Goal: Task Accomplishment & Management: Use online tool/utility

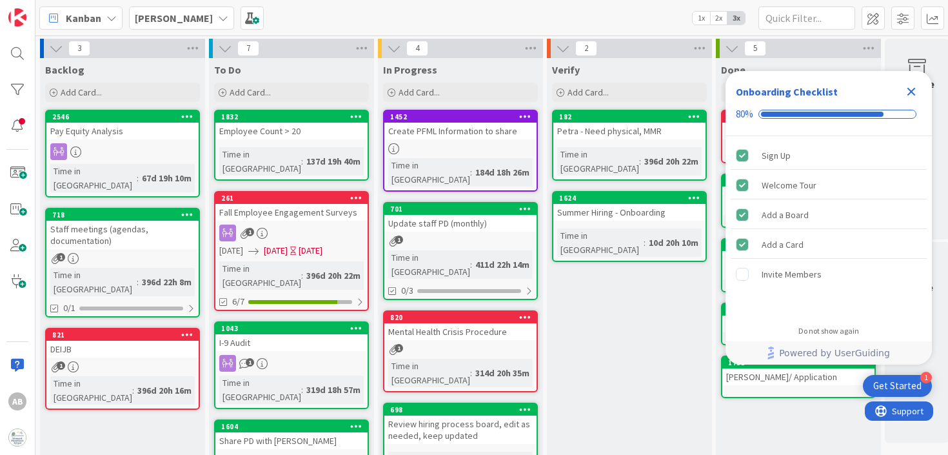
click at [910, 93] on icon "Close Checklist" at bounding box center [910, 91] width 15 height 15
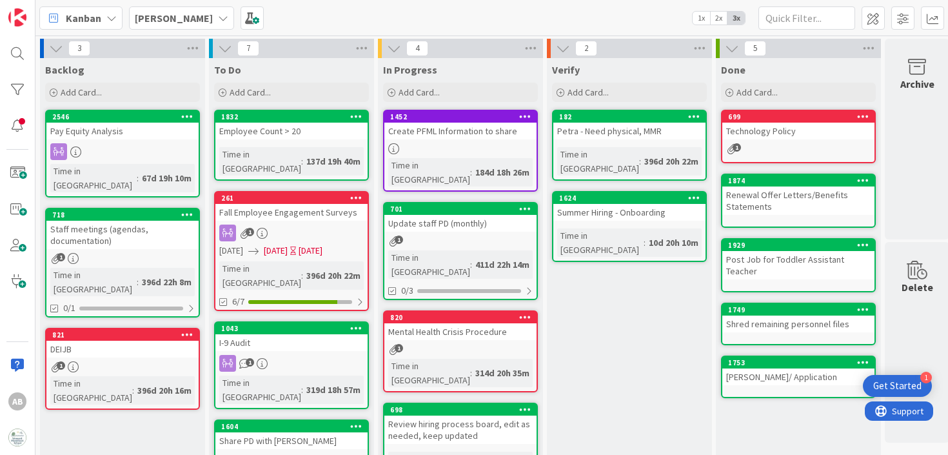
click at [611, 303] on div "Verify Add Card... 182 Petra - Need physical, MMR Time in [GEOGRAPHIC_DATA] : 3…" at bounding box center [629, 406] width 165 height 697
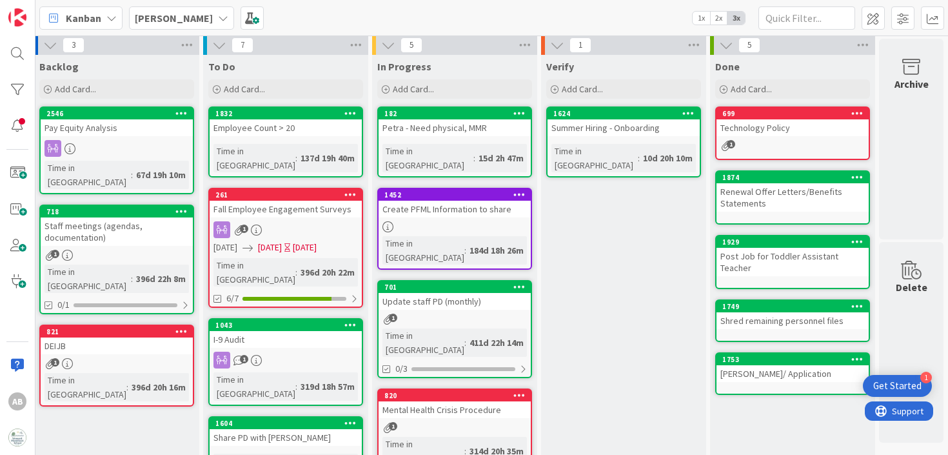
scroll to position [0, 6]
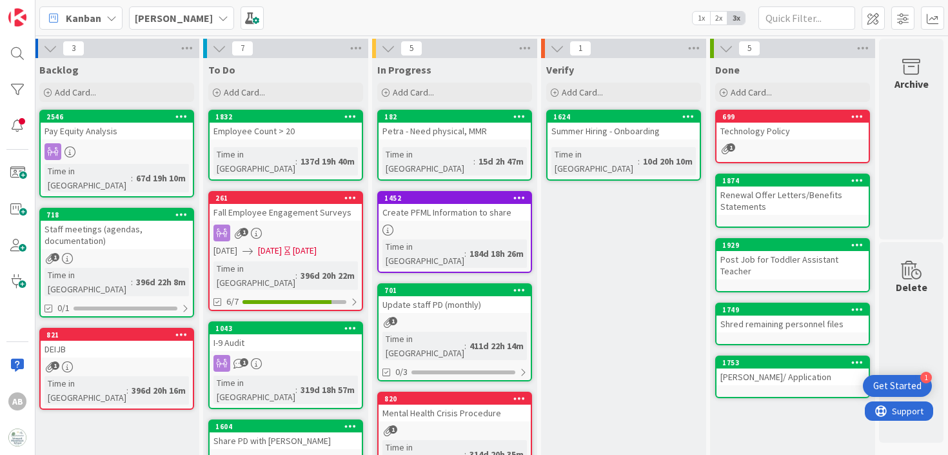
drag, startPoint x: 614, startPoint y: 140, endPoint x: 239, endPoint y: 8, distance: 398.5
click at [141, 16] on b "[PERSON_NAME]" at bounding box center [174, 18] width 78 height 13
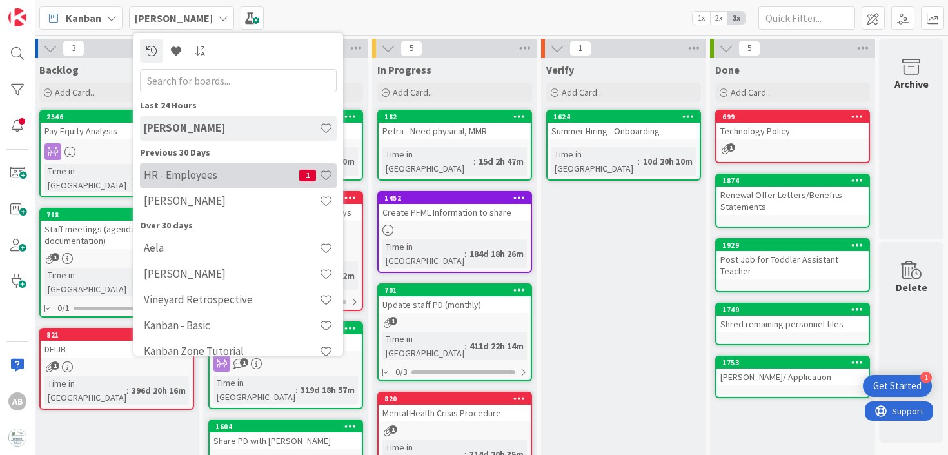
click at [188, 170] on h4 "HR - Employees" at bounding box center [221, 174] width 155 height 13
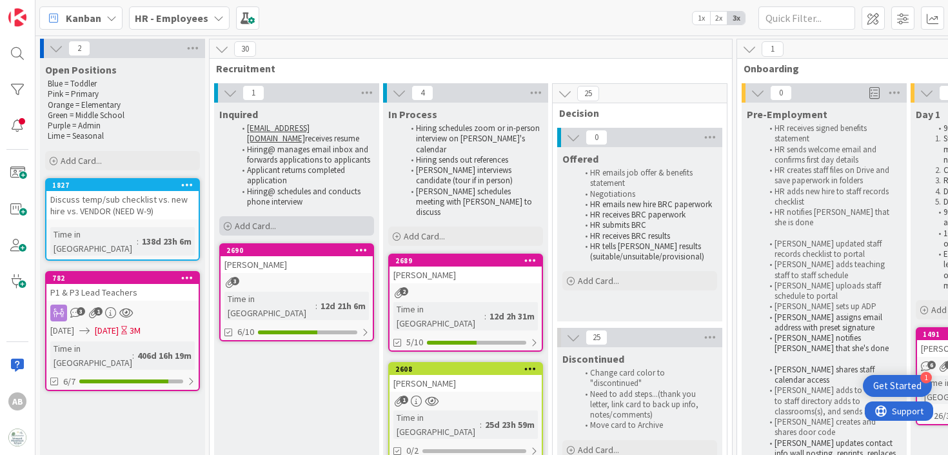
click at [266, 233] on div "Add Card..." at bounding box center [296, 225] width 155 height 19
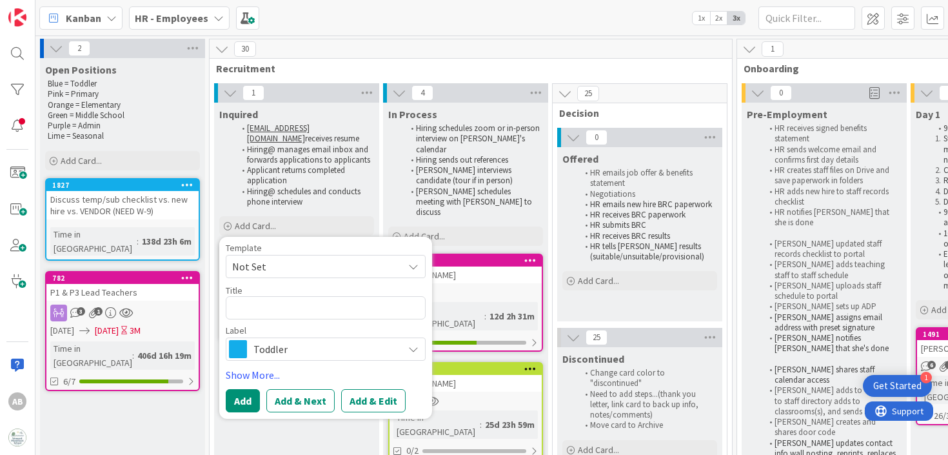
type textarea "x"
type textarea "[PERSON_NAME]"
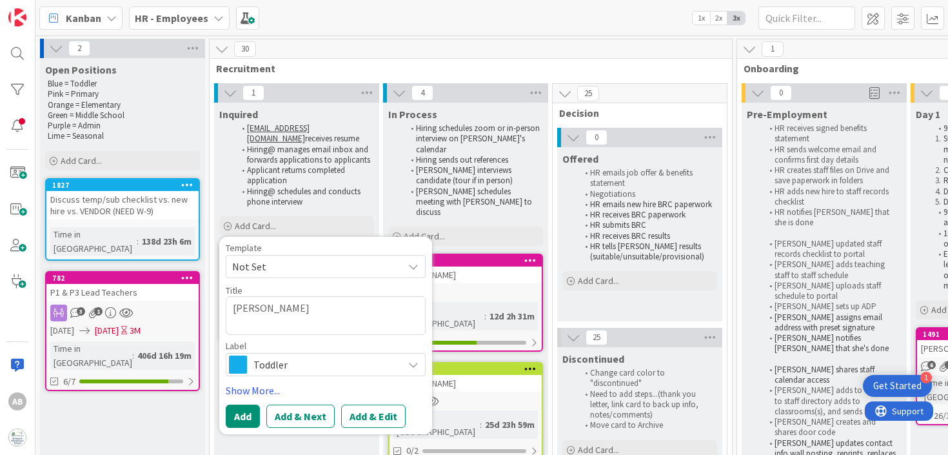
type textarea "x"
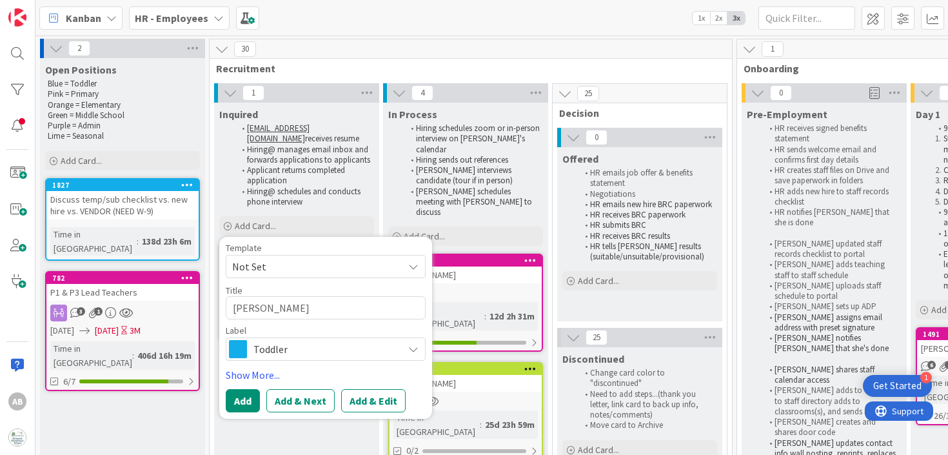
type textarea "[PERSON_NAME]"
click at [269, 353] on span "Toddler" at bounding box center [324, 349] width 143 height 18
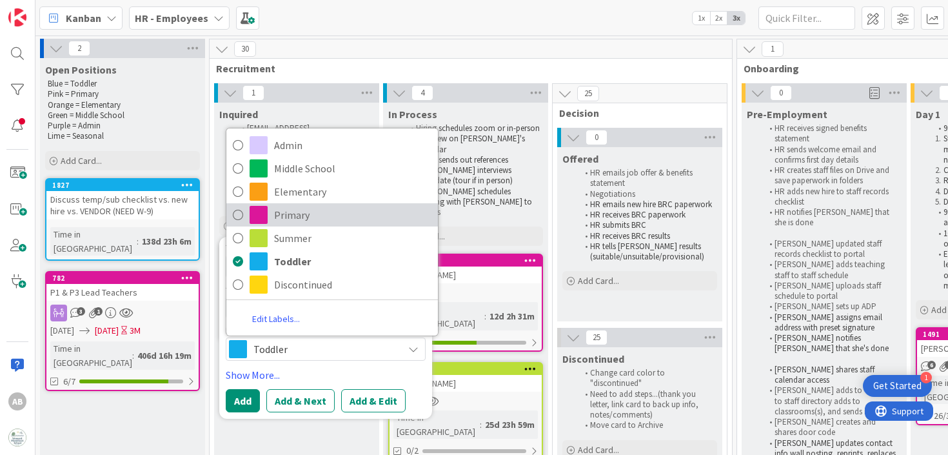
click at [303, 210] on span "Primary" at bounding box center [352, 214] width 157 height 19
type textarea "x"
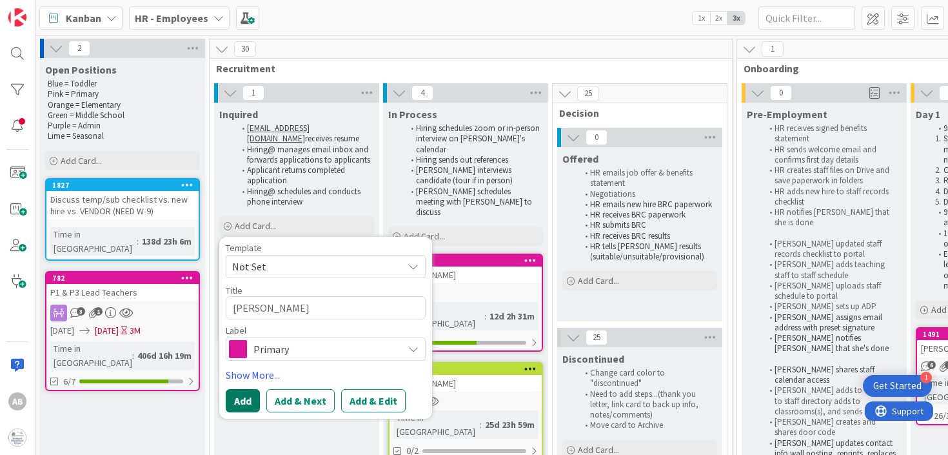
click at [248, 396] on button "Add" at bounding box center [243, 400] width 34 height 23
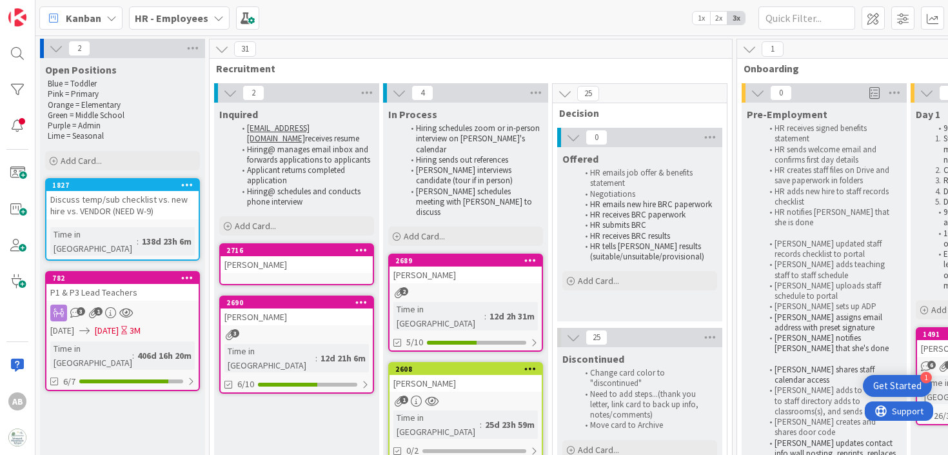
click at [266, 264] on div "[PERSON_NAME]" at bounding box center [297, 264] width 152 height 17
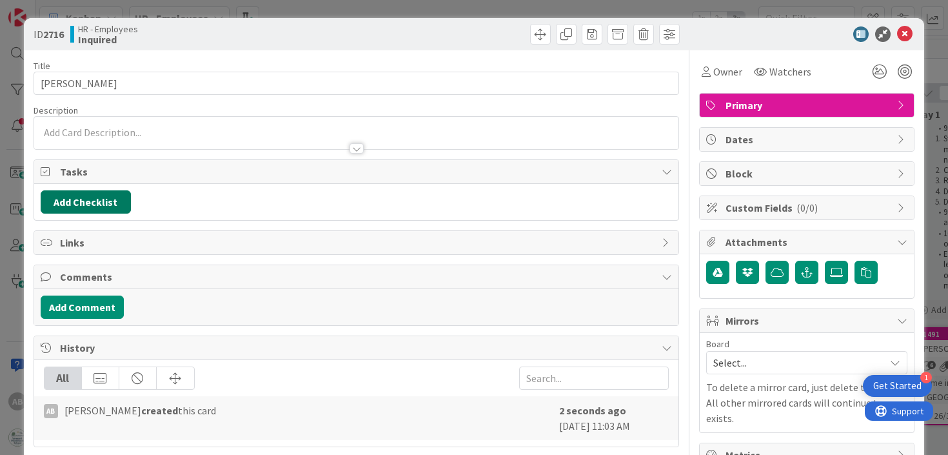
click at [96, 201] on button "Add Checklist" at bounding box center [86, 201] width 90 height 23
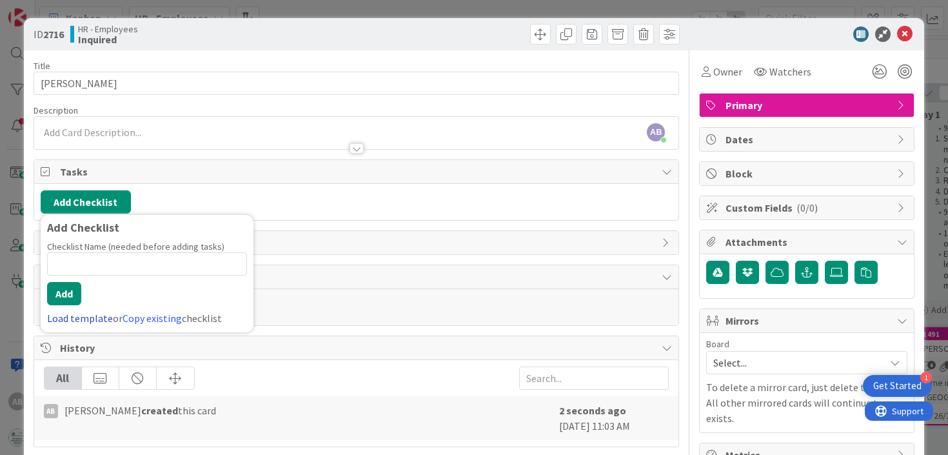
click at [92, 318] on link "Load template" at bounding box center [80, 317] width 66 height 13
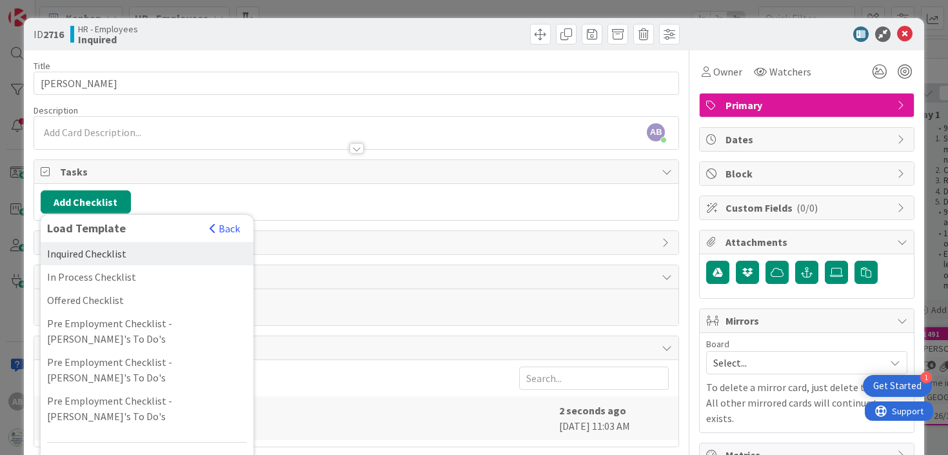
click at [92, 255] on div "Inquired Checklist" at bounding box center [147, 253] width 213 height 23
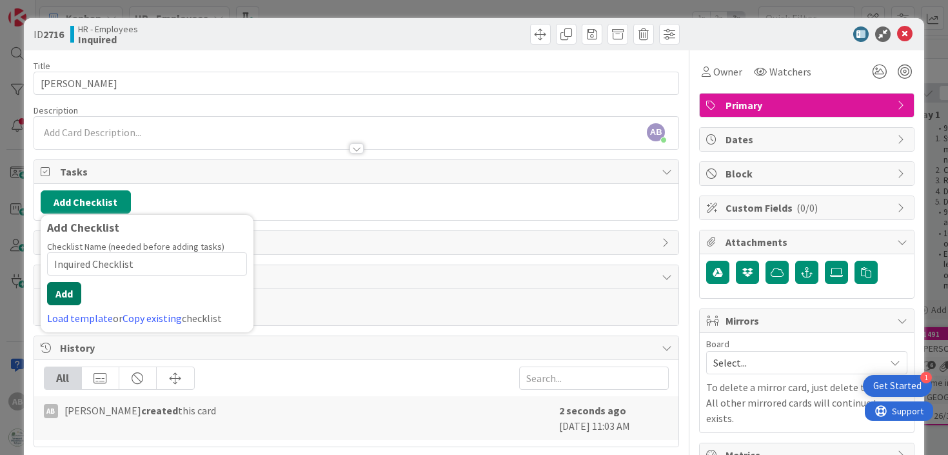
click at [71, 293] on button "Add" at bounding box center [64, 293] width 34 height 23
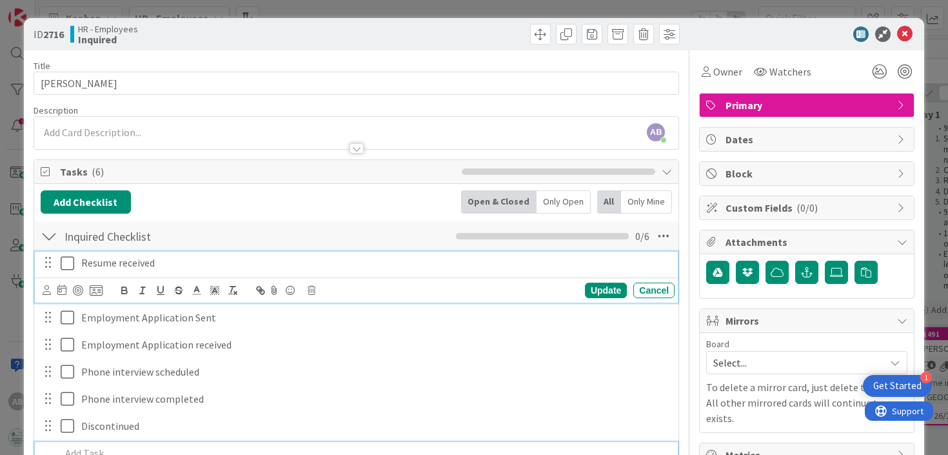
click at [68, 266] on icon at bounding box center [70, 262] width 19 height 15
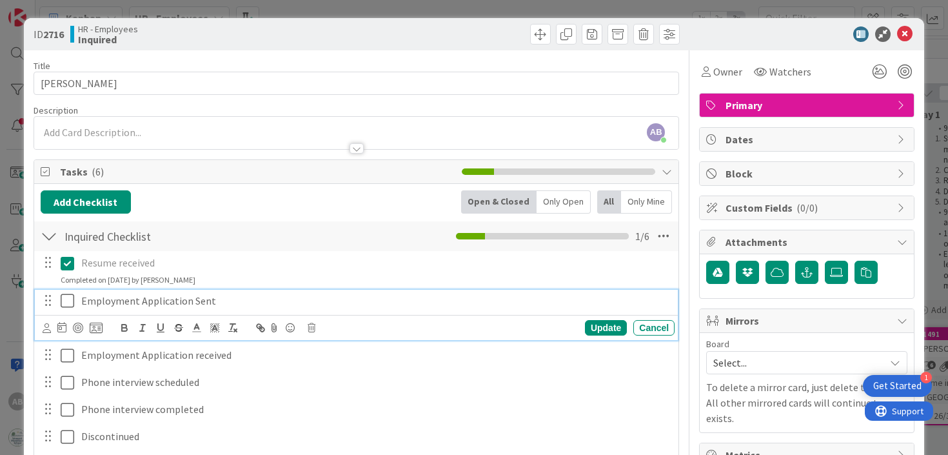
click at [67, 299] on icon at bounding box center [70, 300] width 19 height 15
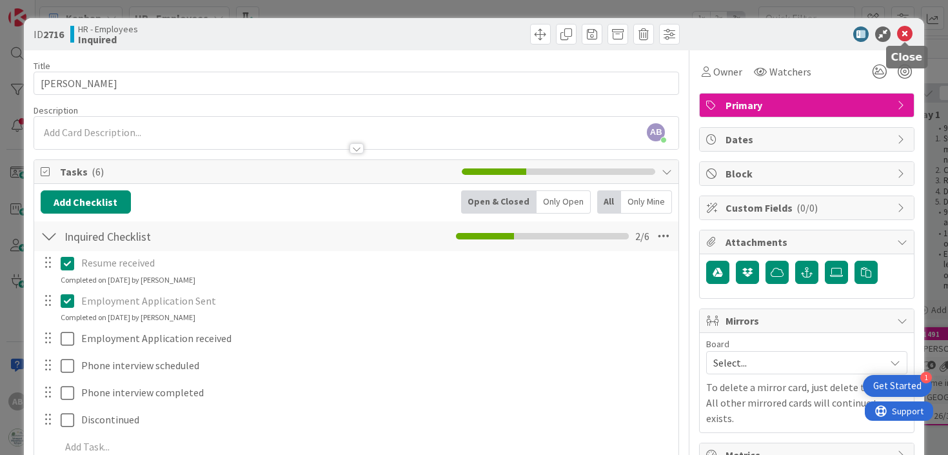
click at [901, 32] on icon at bounding box center [904, 33] width 15 height 15
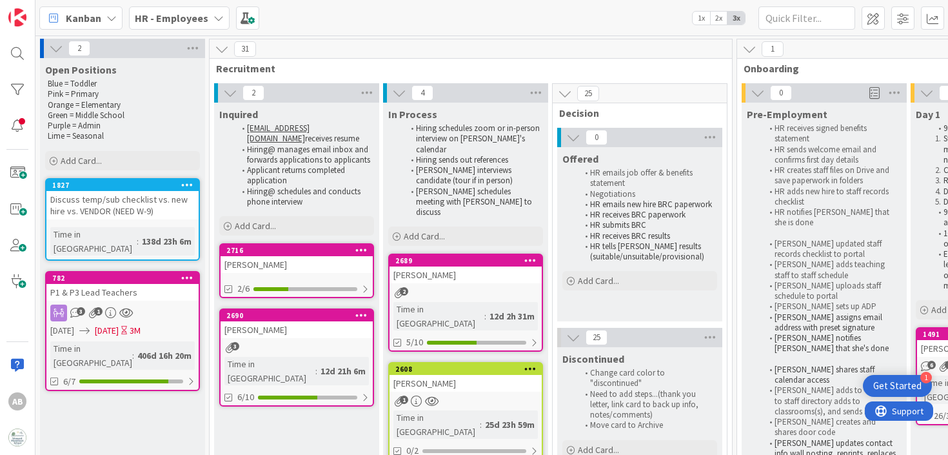
click at [672, 53] on div "31" at bounding box center [471, 48] width 522 height 19
click at [652, 47] on div "31" at bounding box center [471, 48] width 522 height 19
click at [631, 44] on div "31" at bounding box center [471, 48] width 522 height 19
click at [700, 44] on div "31" at bounding box center [471, 48] width 522 height 19
click at [220, 52] on icon at bounding box center [222, 49] width 14 height 14
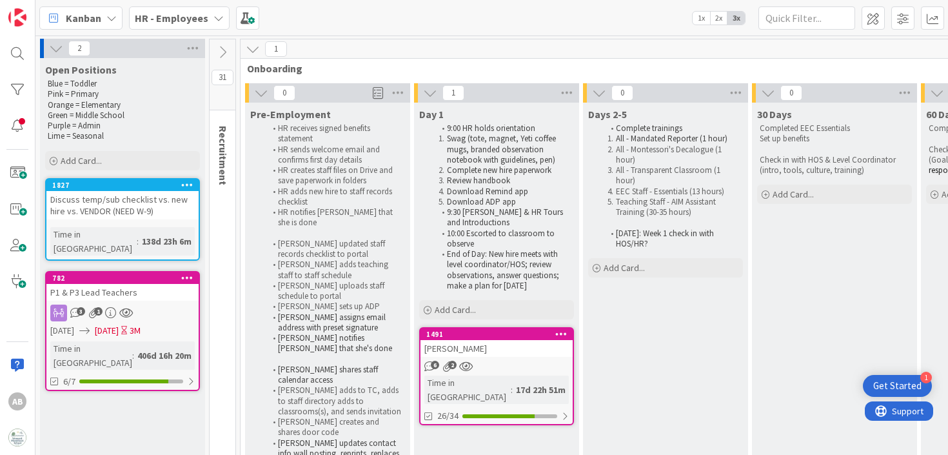
click at [222, 48] on icon at bounding box center [222, 52] width 14 height 14
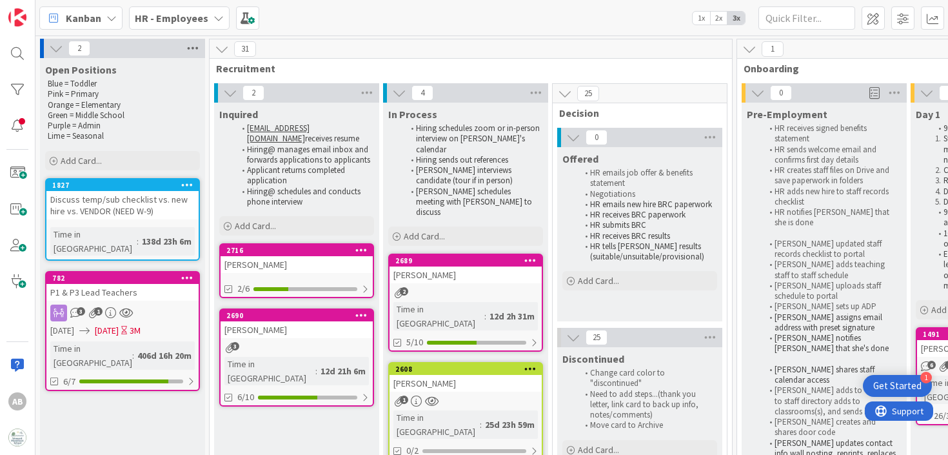
click at [191, 43] on icon at bounding box center [192, 48] width 17 height 19
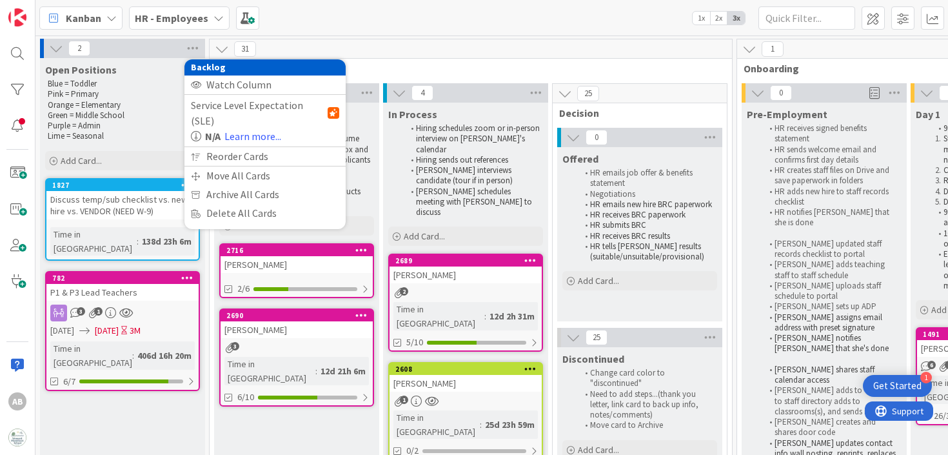
click at [346, 34] on div "Kanban HR - Employees 1x 2x 3x" at bounding box center [491, 17] width 912 height 35
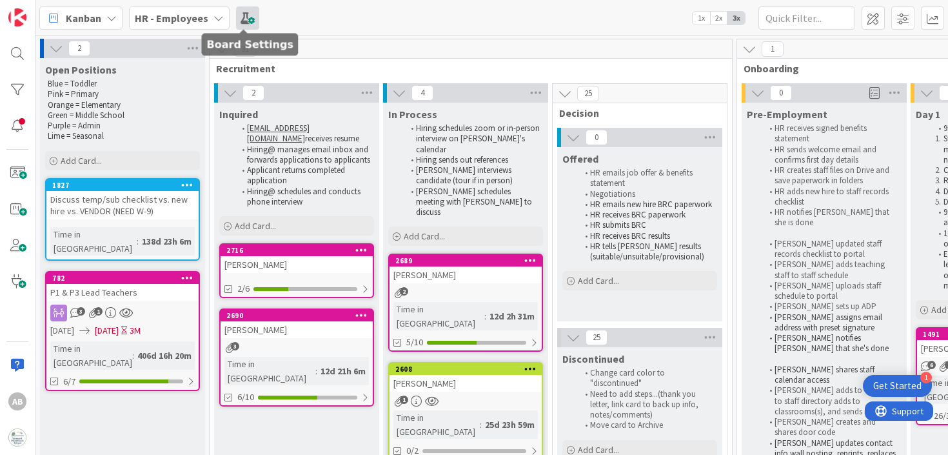
click at [242, 19] on span at bounding box center [247, 17] width 23 height 23
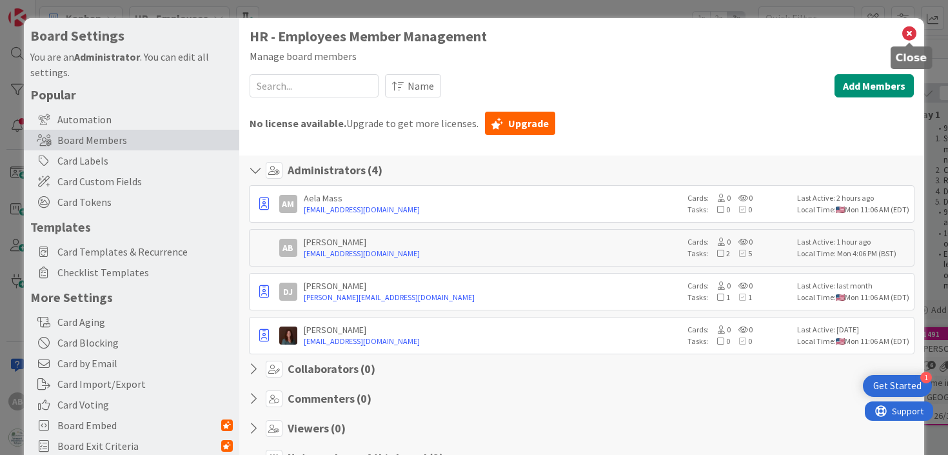
click at [907, 37] on icon at bounding box center [909, 34] width 17 height 18
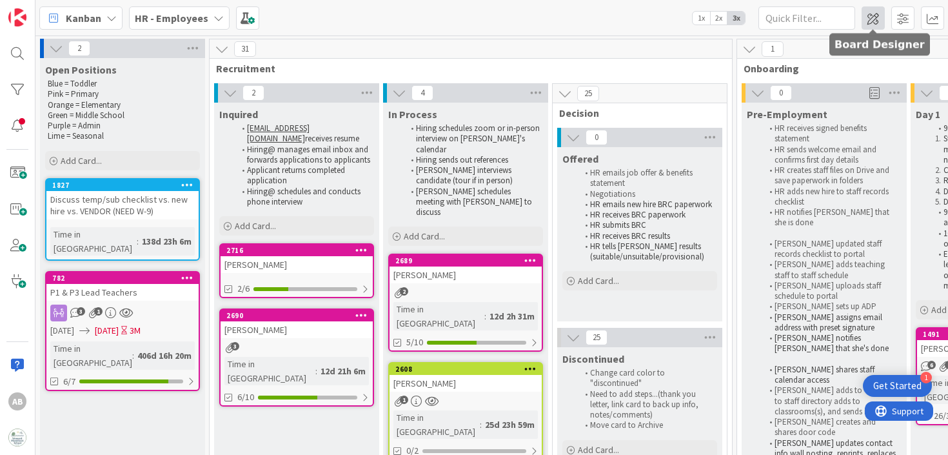
click at [874, 15] on span at bounding box center [872, 17] width 23 height 23
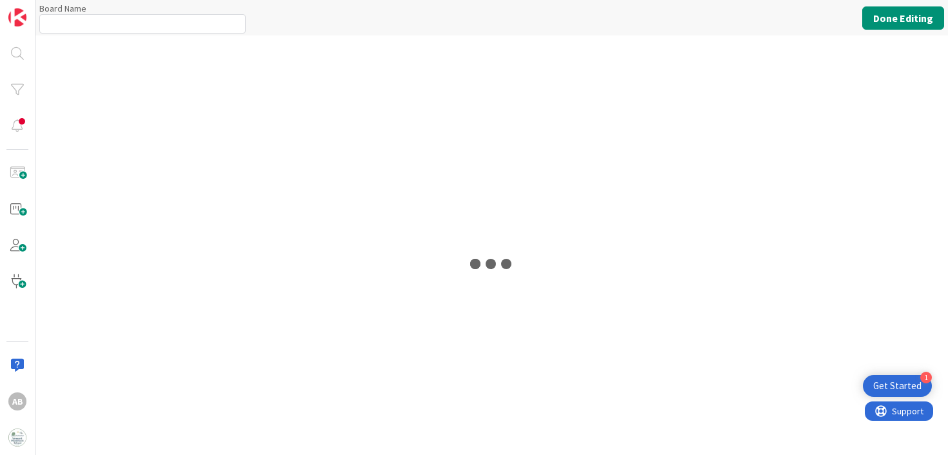
type input "HR - Employees"
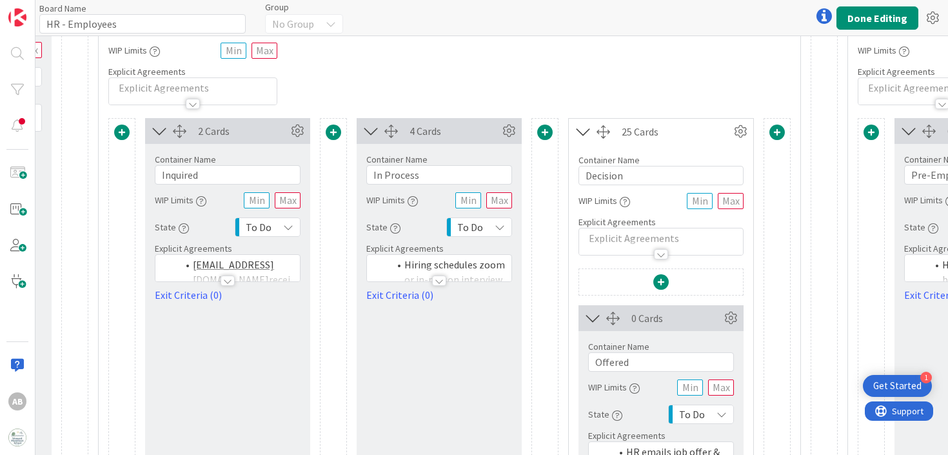
scroll to position [77, 192]
click at [777, 130] on span at bounding box center [776, 130] width 15 height 15
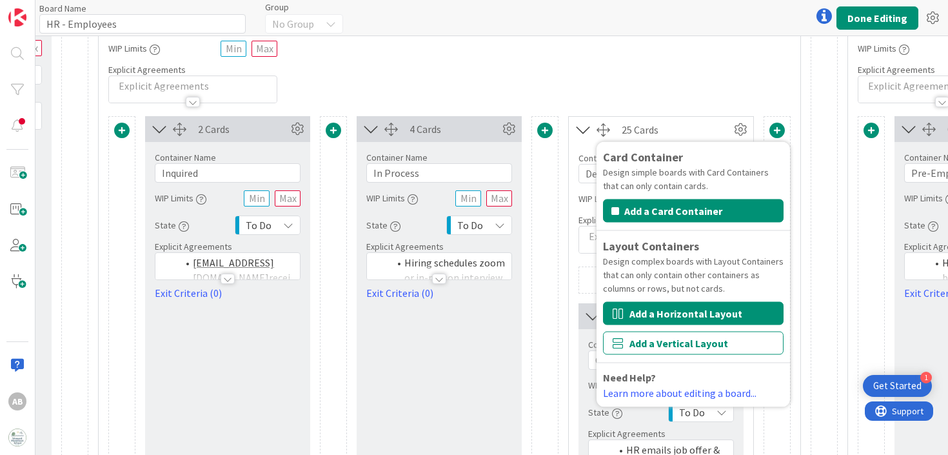
click at [654, 315] on button "Add a Horizontal Layout" at bounding box center [693, 313] width 181 height 23
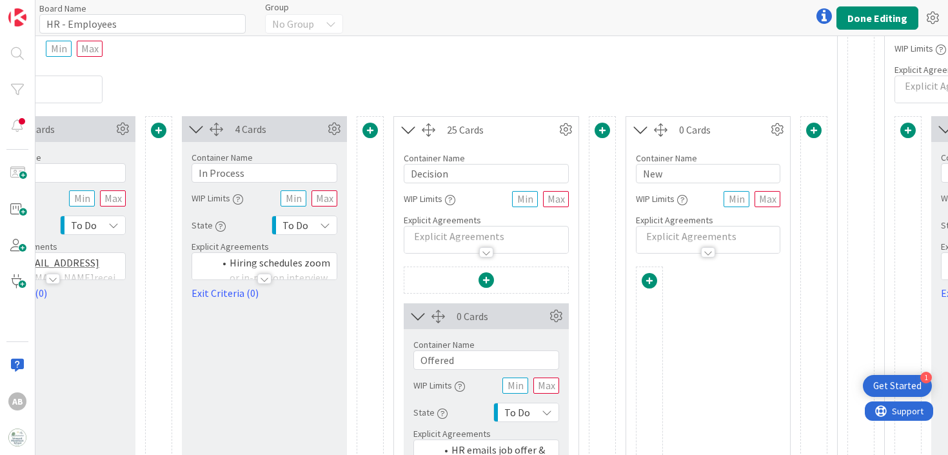
scroll to position [76, 367]
drag, startPoint x: 689, startPoint y: 177, endPoint x: 622, endPoint y: 175, distance: 66.5
type input "Pipeline"
click at [682, 231] on p at bounding box center [708, 237] width 130 height 15
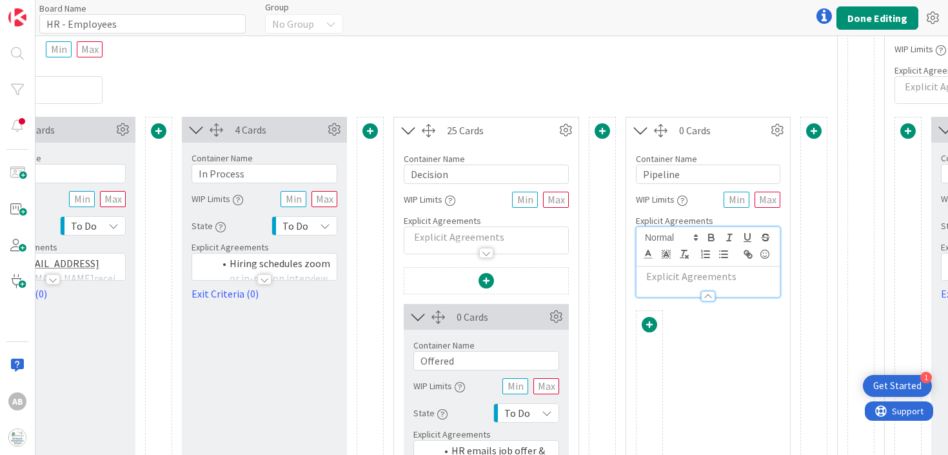
click at [672, 281] on p at bounding box center [708, 276] width 130 height 15
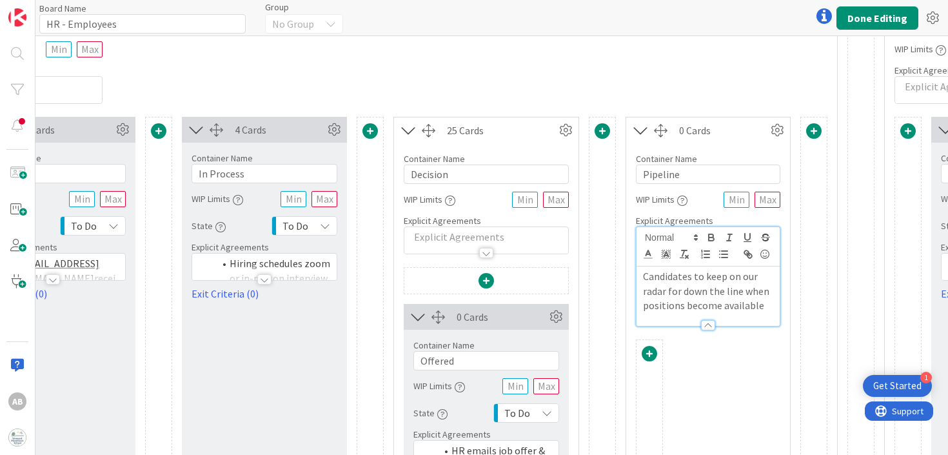
click at [747, 84] on div "Container Name 11 / 64 Recruitment WIP Limits Explicit Agreements" at bounding box center [380, 48] width 913 height 111
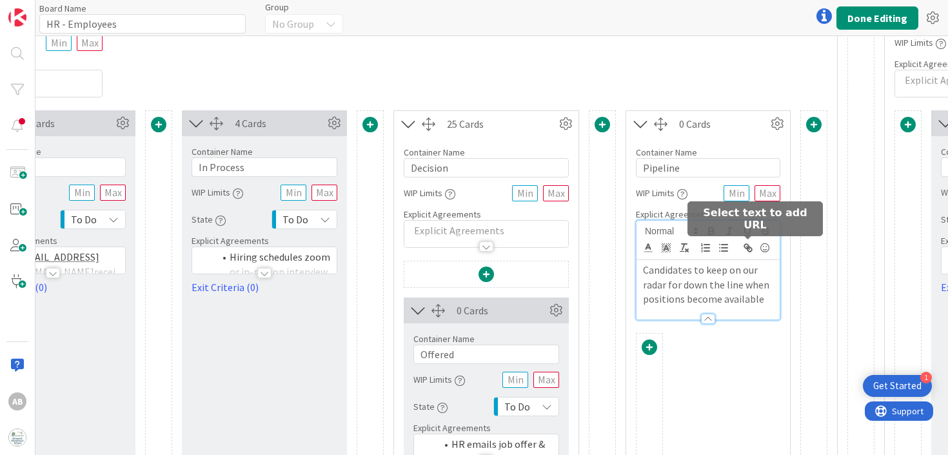
scroll to position [54, 367]
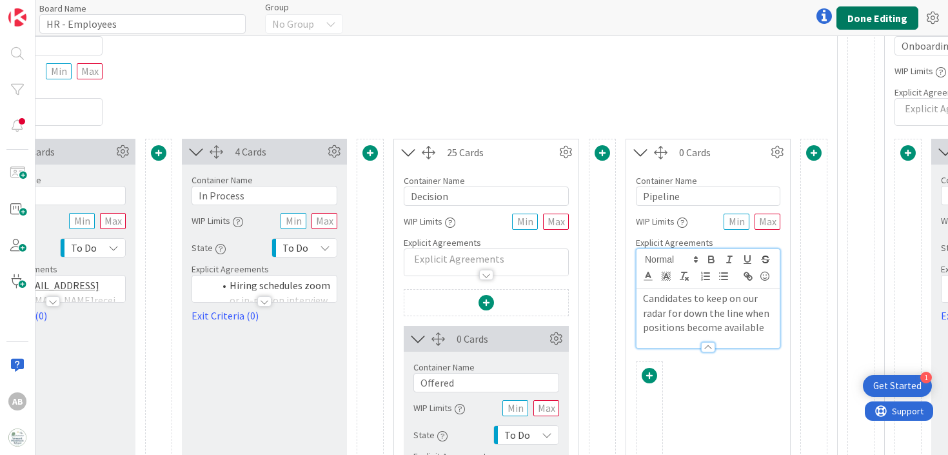
click at [876, 24] on button "Done Editing" at bounding box center [877, 17] width 82 height 23
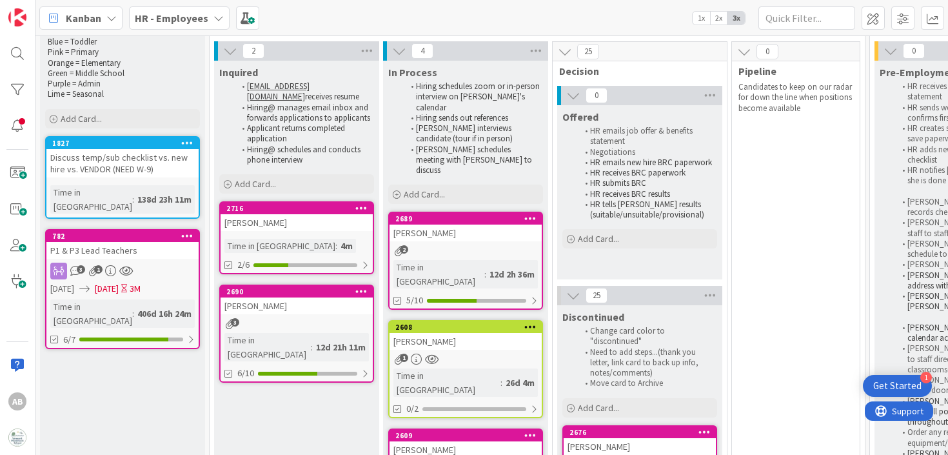
scroll to position [65, 0]
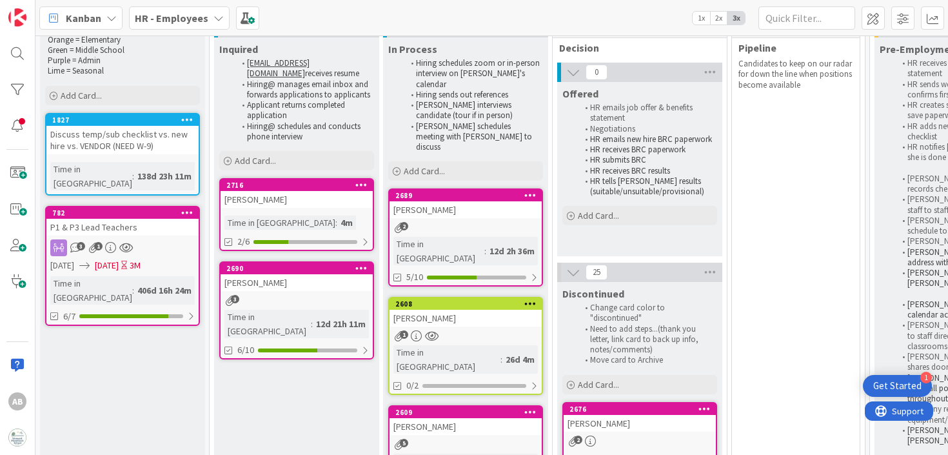
click at [772, 71] on p "Candidates to keep on our radar for down the line when positions become availab…" at bounding box center [795, 75] width 115 height 32
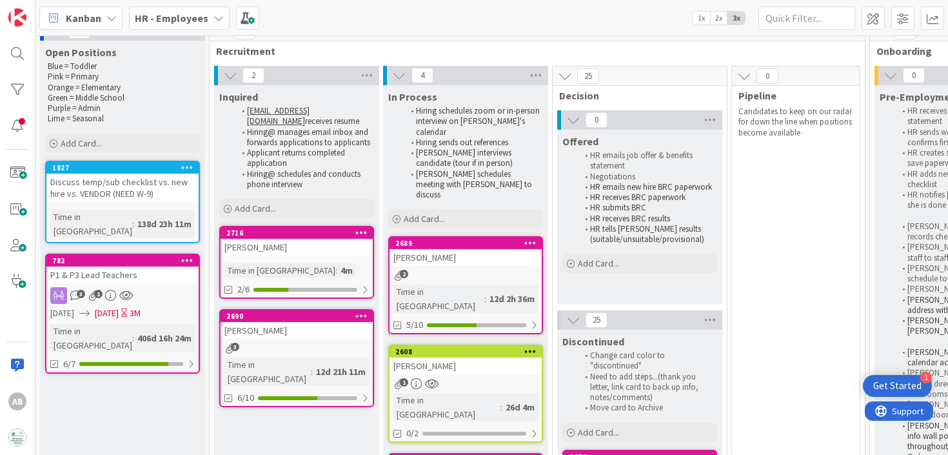
scroll to position [0, 0]
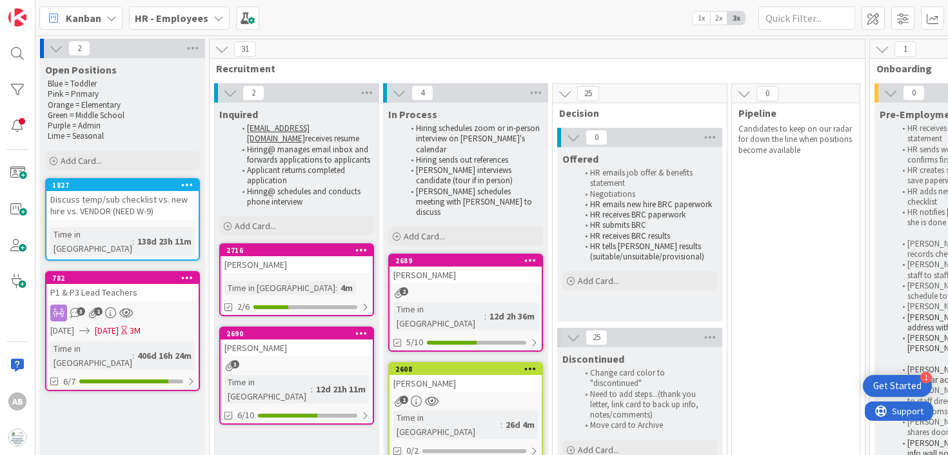
click at [754, 126] on p "Candidates to keep on our radar for down the line when positions become availab…" at bounding box center [795, 140] width 115 height 32
click at [756, 112] on span "Pipeline" at bounding box center [790, 112] width 105 height 13
click at [761, 140] on p "Candidates to keep on our radar for down the line when positions become availab…" at bounding box center [795, 140] width 115 height 32
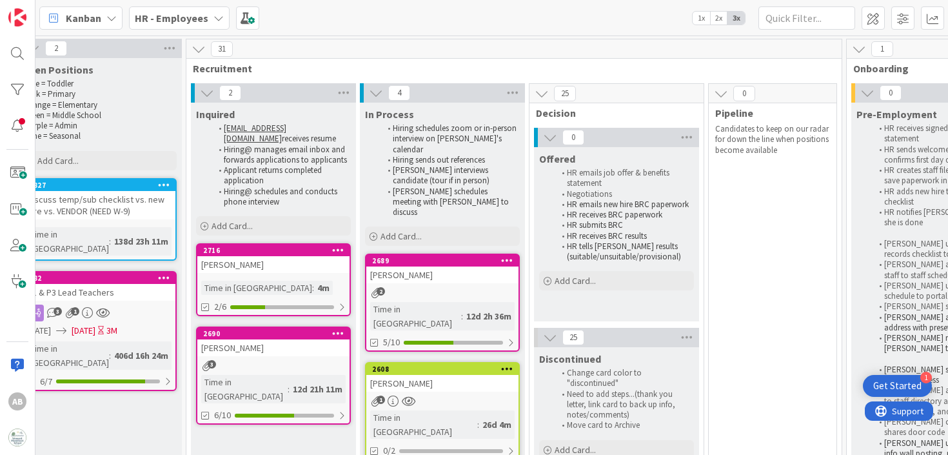
scroll to position [0, 33]
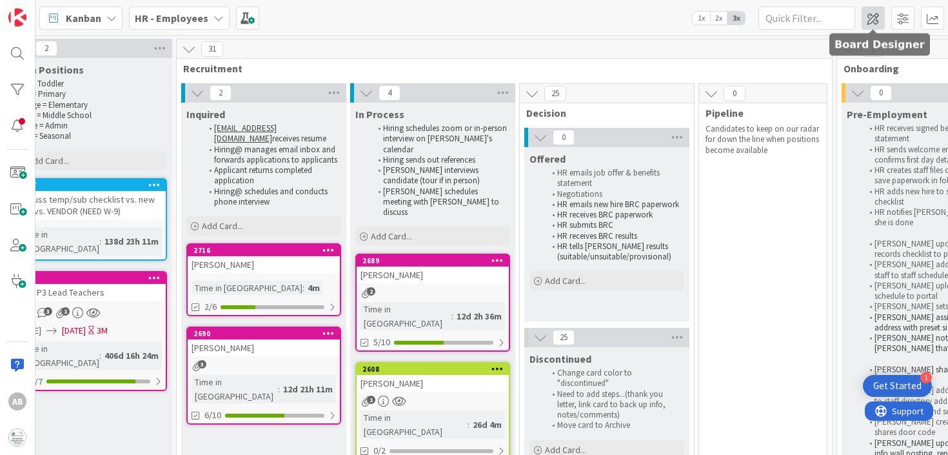
click at [874, 17] on span at bounding box center [872, 17] width 23 height 23
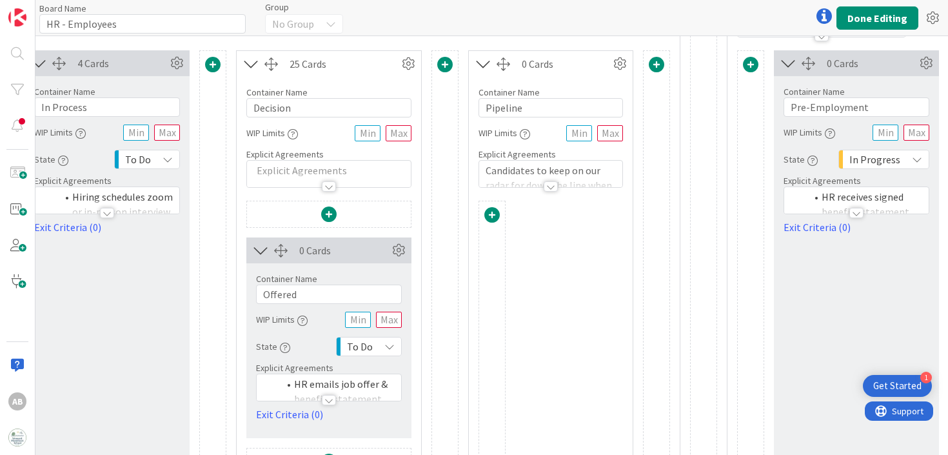
scroll to position [147, 524]
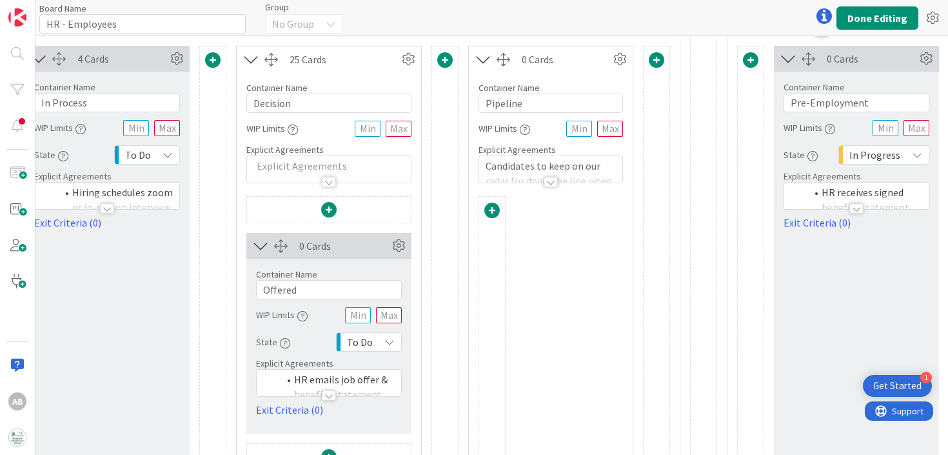
click at [492, 206] on span at bounding box center [491, 209] width 15 height 15
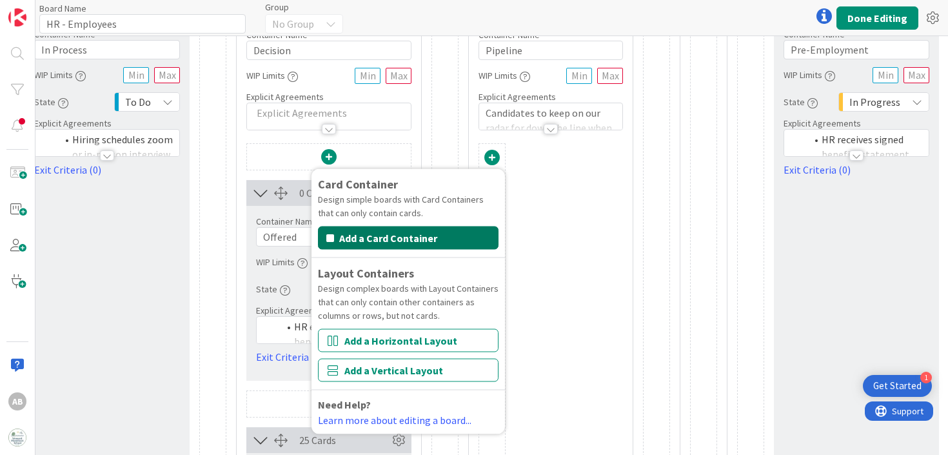
scroll to position [184, 524]
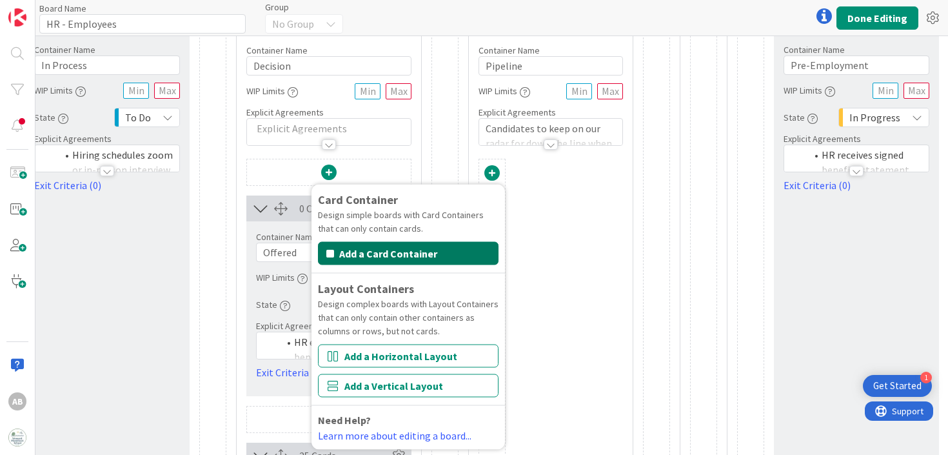
click at [415, 249] on button "Add a Card Container" at bounding box center [408, 253] width 181 height 23
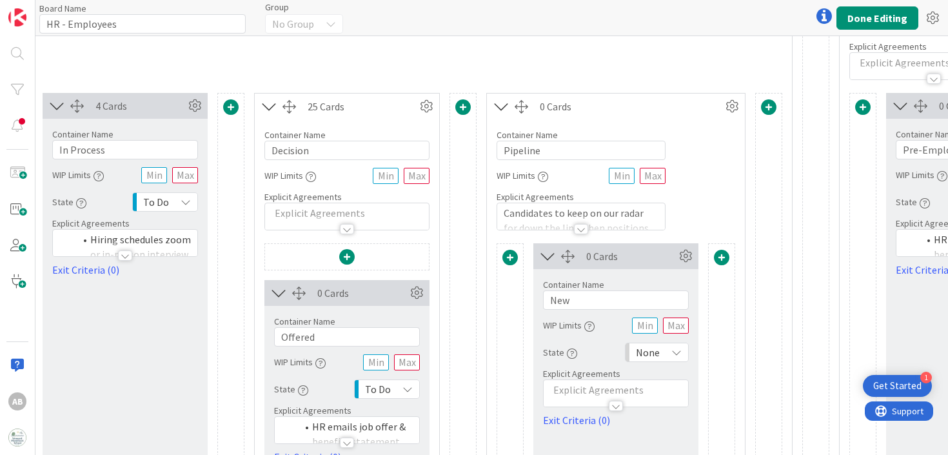
scroll to position [88, 506]
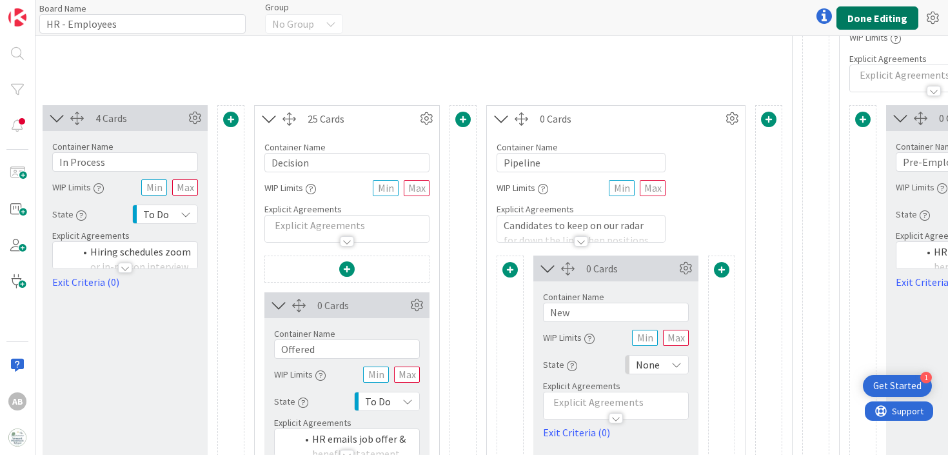
click at [870, 14] on button "Done Editing" at bounding box center [877, 17] width 82 height 23
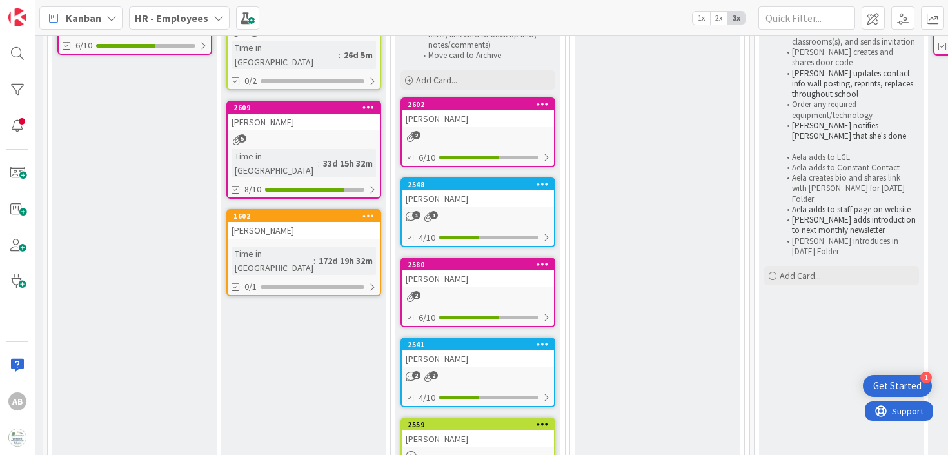
scroll to position [376, 162]
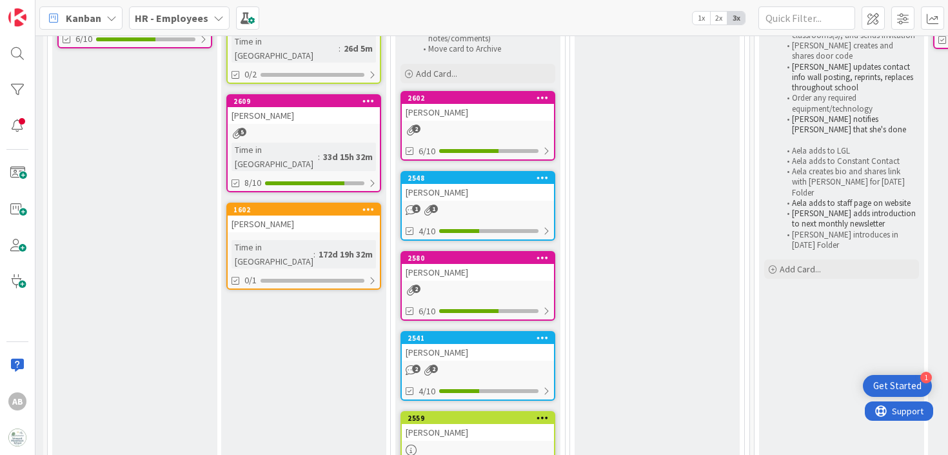
click at [495, 202] on link "2548 [PERSON_NAME] 1 1 4/10" at bounding box center [477, 206] width 155 height 70
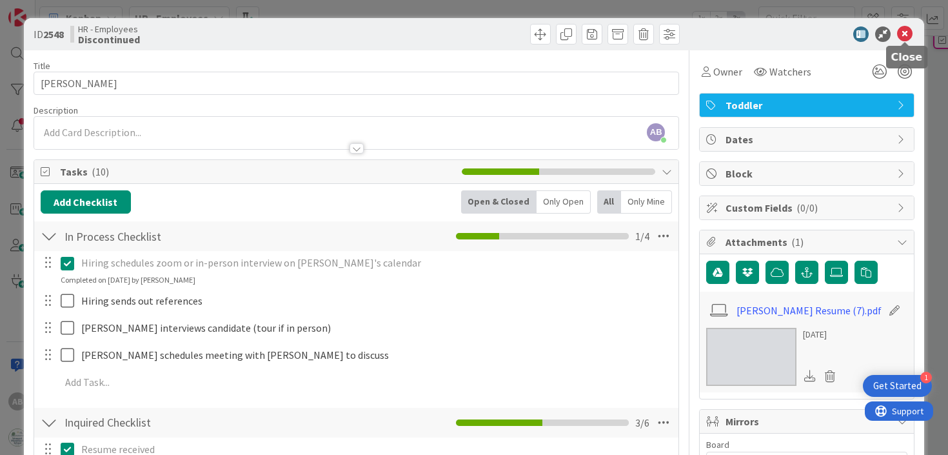
click at [907, 29] on icon at bounding box center [904, 33] width 15 height 15
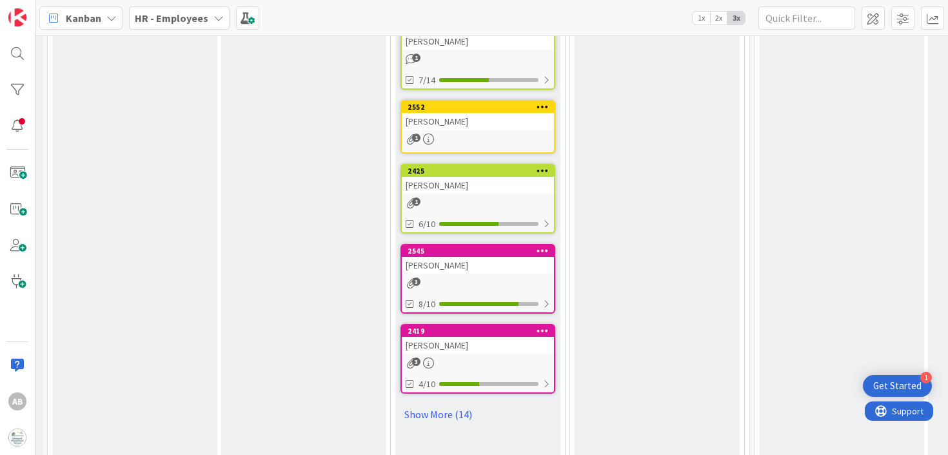
scroll to position [844, 162]
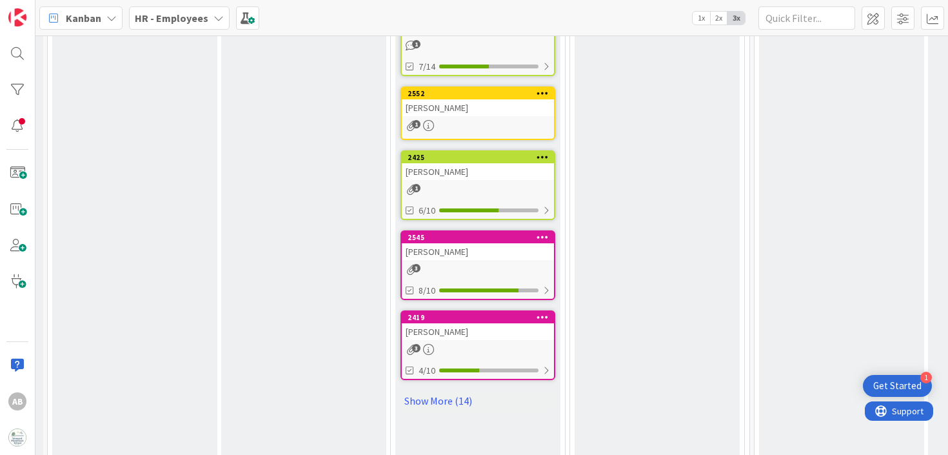
click at [486, 254] on div "[PERSON_NAME]" at bounding box center [478, 251] width 152 height 17
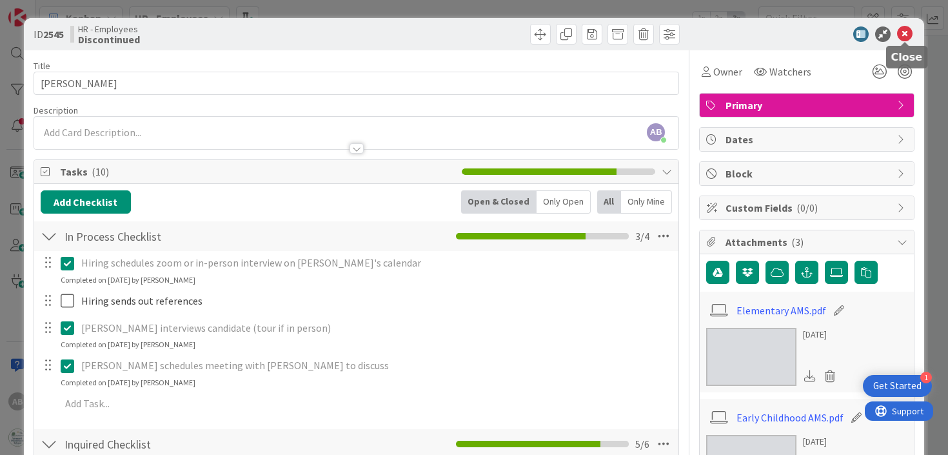
click at [905, 37] on icon at bounding box center [904, 33] width 15 height 15
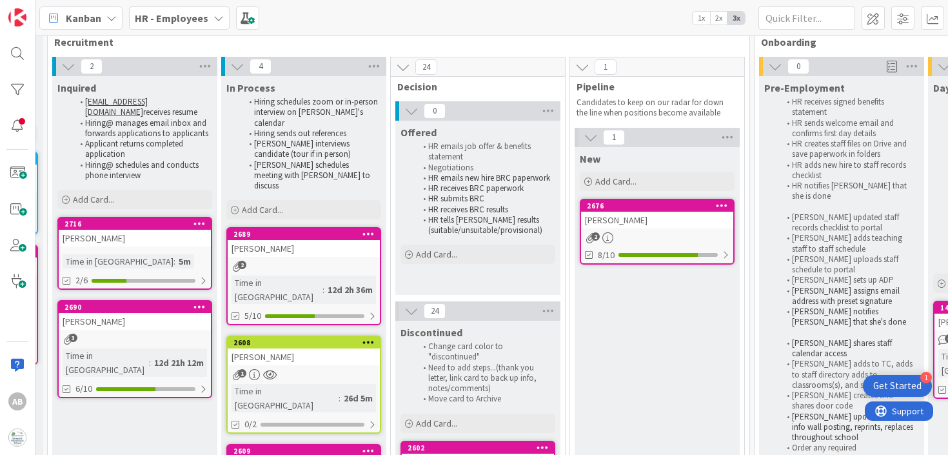
click at [641, 221] on div "[PERSON_NAME]" at bounding box center [657, 219] width 152 height 17
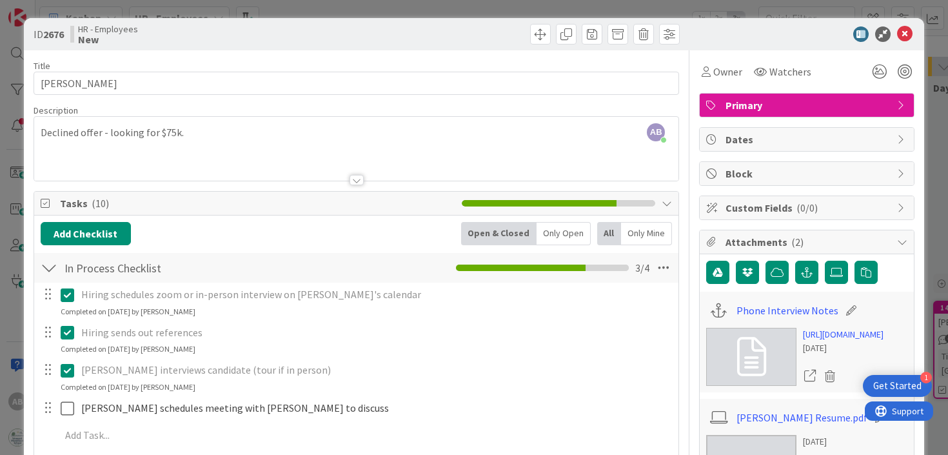
click at [894, 33] on div at bounding box center [800, 33] width 228 height 15
click at [908, 41] on icon at bounding box center [904, 33] width 15 height 15
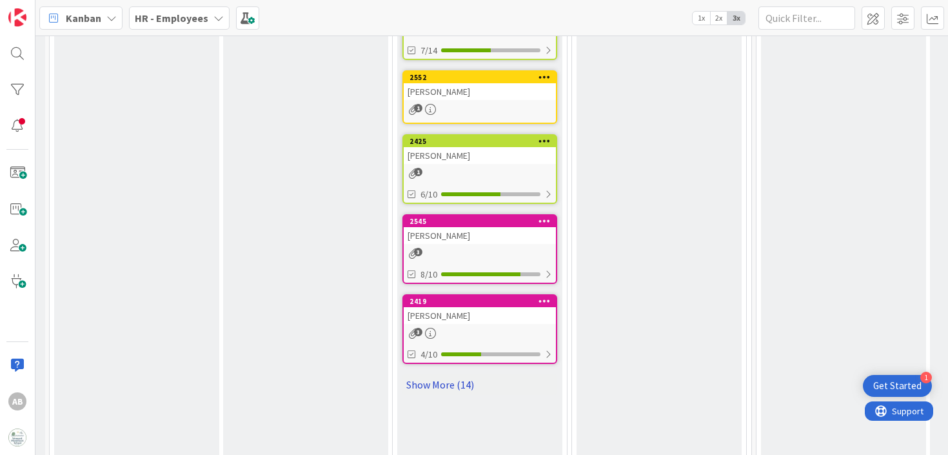
click at [442, 378] on link "Show More (14)" at bounding box center [479, 384] width 155 height 21
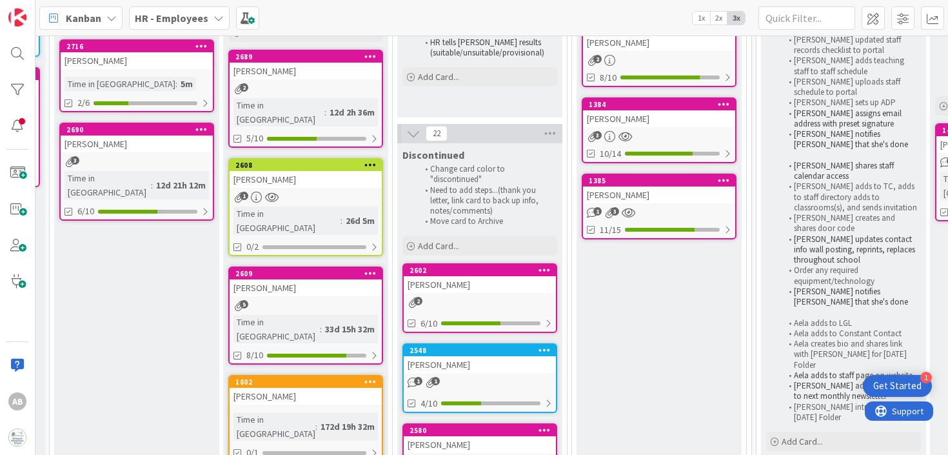
click at [648, 142] on link "1384 [PERSON_NAME] 3 10/14" at bounding box center [659, 130] width 155 height 66
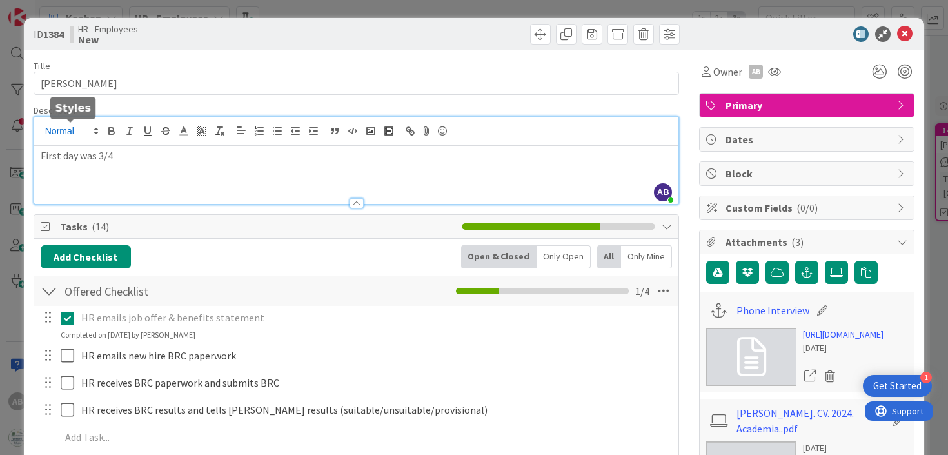
drag, startPoint x: 139, startPoint y: 137, endPoint x: 47, endPoint y: 132, distance: 91.7
click at [47, 132] on div "AB [PERSON_NAME] just joined First day was 3/4" at bounding box center [356, 160] width 645 height 87
click at [144, 163] on div "First day was 3/4" at bounding box center [356, 175] width 645 height 58
drag, startPoint x: 130, startPoint y: 159, endPoint x: 34, endPoint y: 157, distance: 95.4
click at [34, 157] on div "First day was 3/4" at bounding box center [356, 175] width 645 height 58
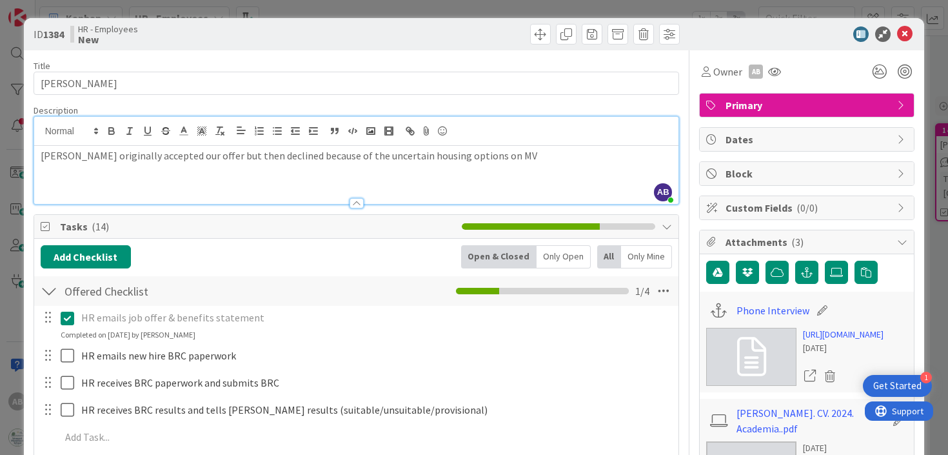
click at [812, 64] on div "Owner AB" at bounding box center [806, 71] width 215 height 23
click at [899, 30] on icon at bounding box center [904, 33] width 15 height 15
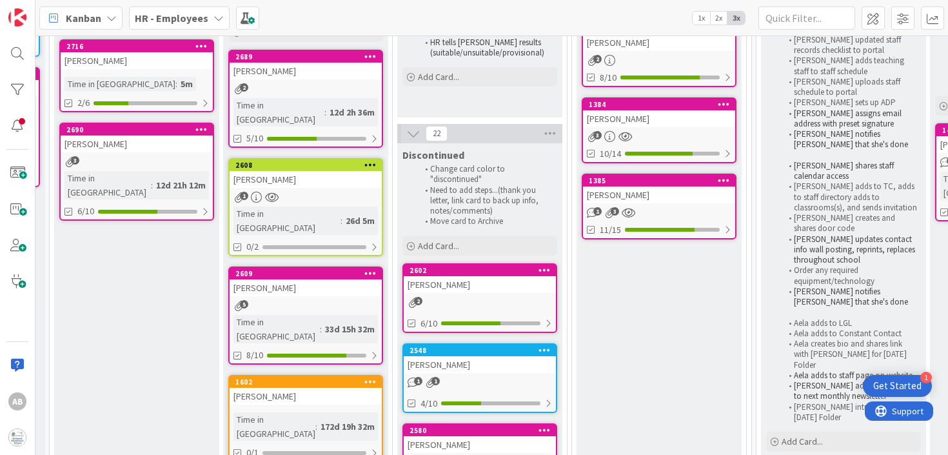
click at [653, 131] on div "3" at bounding box center [659, 136] width 152 height 11
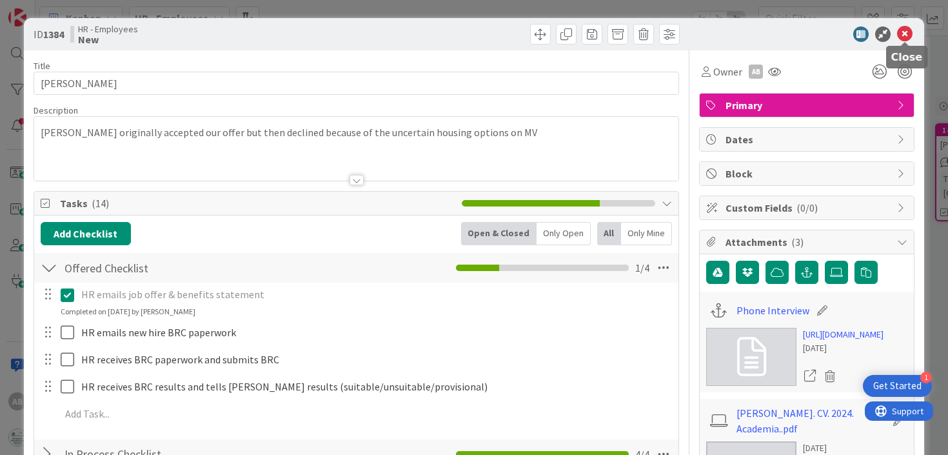
click at [904, 29] on icon at bounding box center [904, 33] width 15 height 15
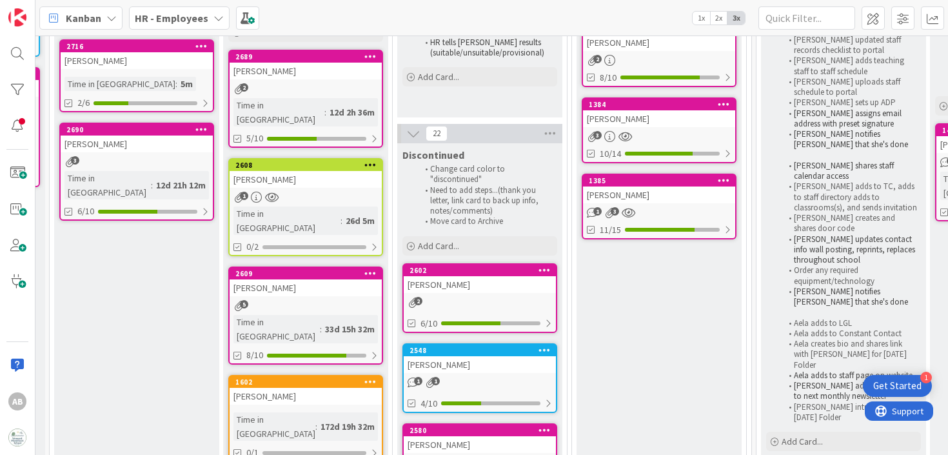
click at [649, 194] on div "[PERSON_NAME]" at bounding box center [659, 194] width 152 height 17
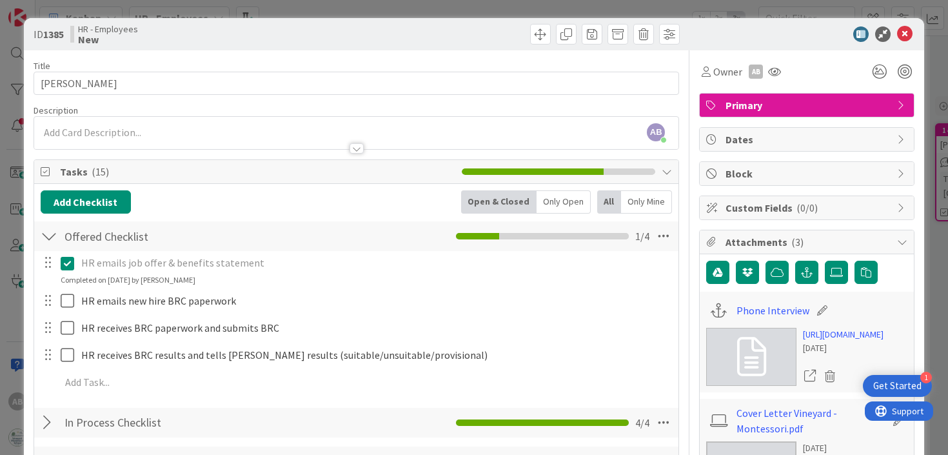
click at [168, 129] on div "AB [PERSON_NAME] just joined" at bounding box center [356, 133] width 645 height 32
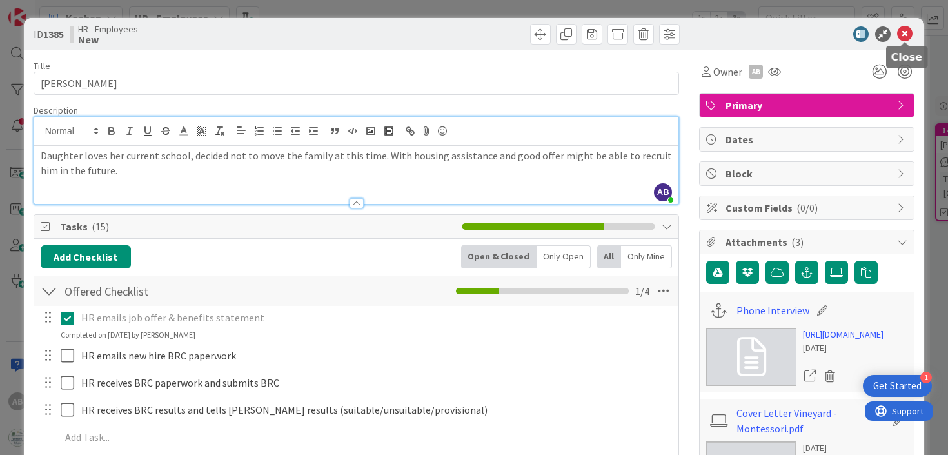
click at [904, 36] on icon at bounding box center [904, 33] width 15 height 15
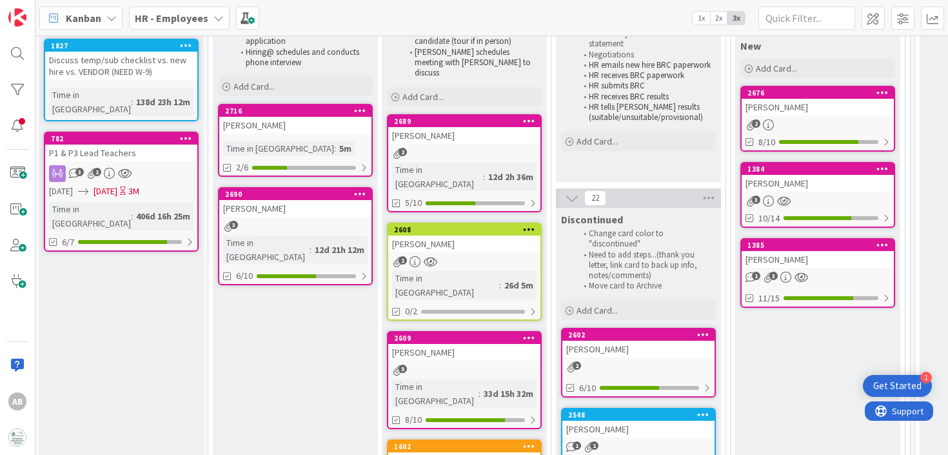
scroll to position [0, 1]
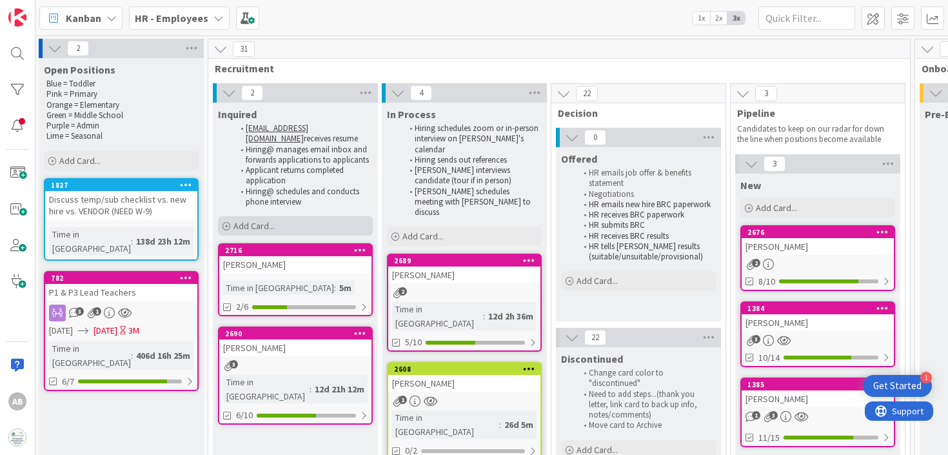
click at [257, 230] on span "Add Card..." at bounding box center [253, 226] width 41 height 12
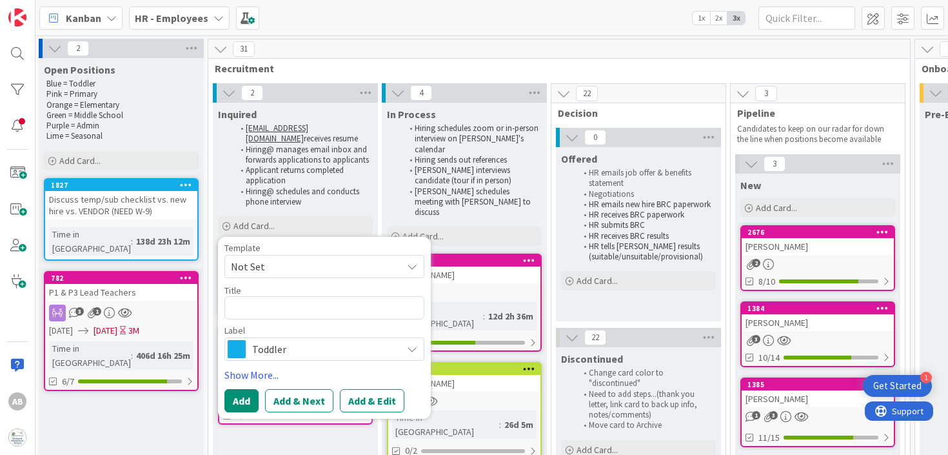
type textarea "x"
type textarea "R"
type textarea "x"
type textarea "Ro"
type textarea "x"
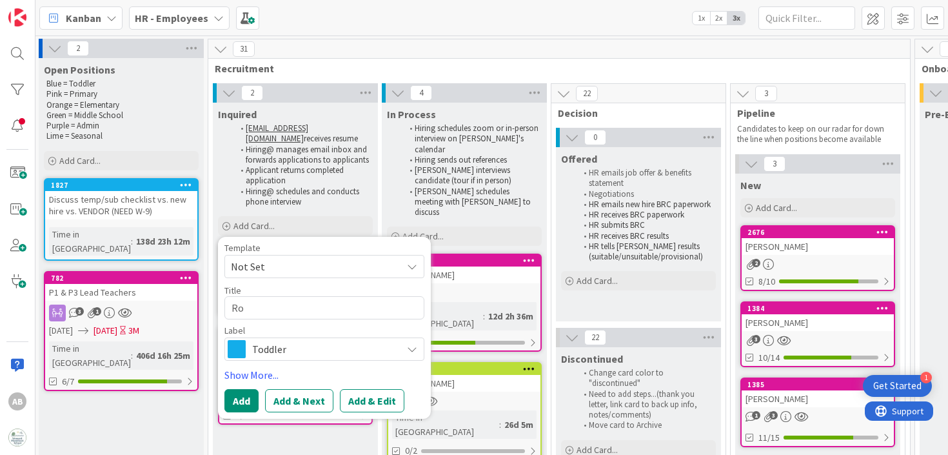
type textarea "[PERSON_NAME]"
type textarea "x"
type textarea "[PERSON_NAME]"
type textarea "x"
type textarea "[PERSON_NAME]"
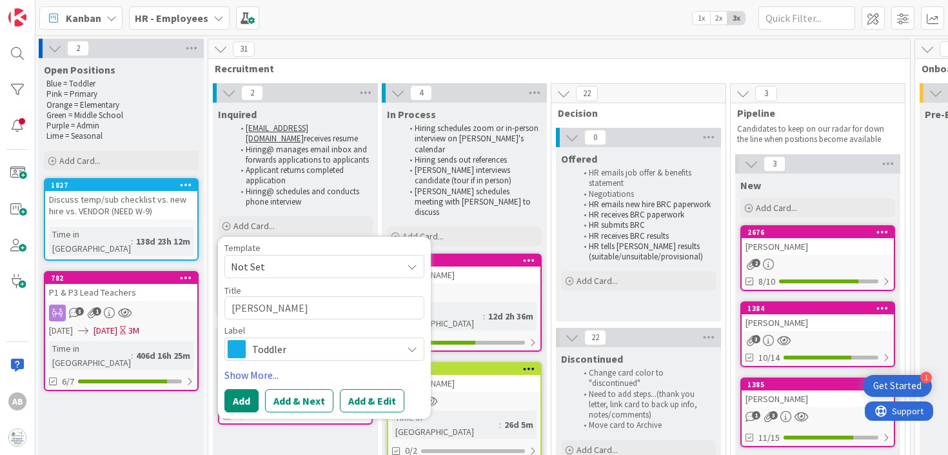
type textarea "x"
type textarea "[PERSON_NAME]"
type textarea "x"
type textarea "[PERSON_NAME]"
type textarea "x"
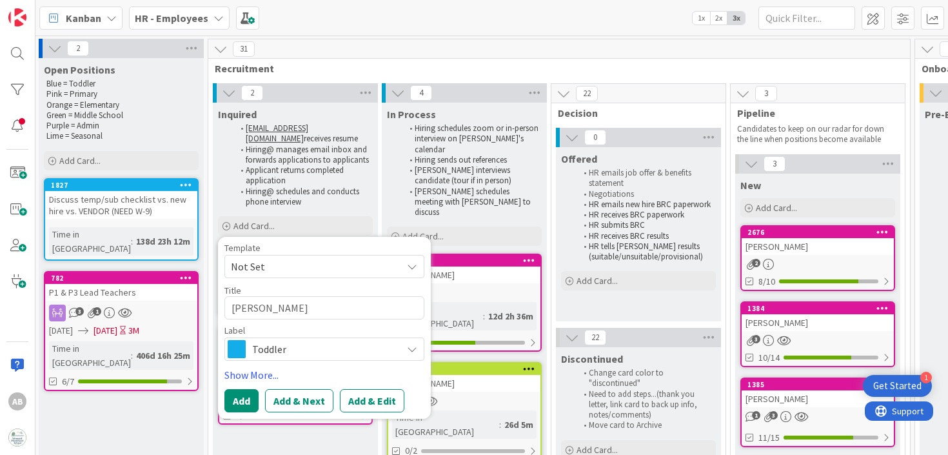
type textarea "[PERSON_NAME]"
type textarea "x"
type textarea "[PERSON_NAME]"
click at [233, 364] on div "Template Not Set Title 9 / 128 [PERSON_NAME] Label Toddler Show More... Add Add…" at bounding box center [324, 327] width 200 height 169
click at [247, 351] on div "Toddler" at bounding box center [324, 348] width 200 height 23
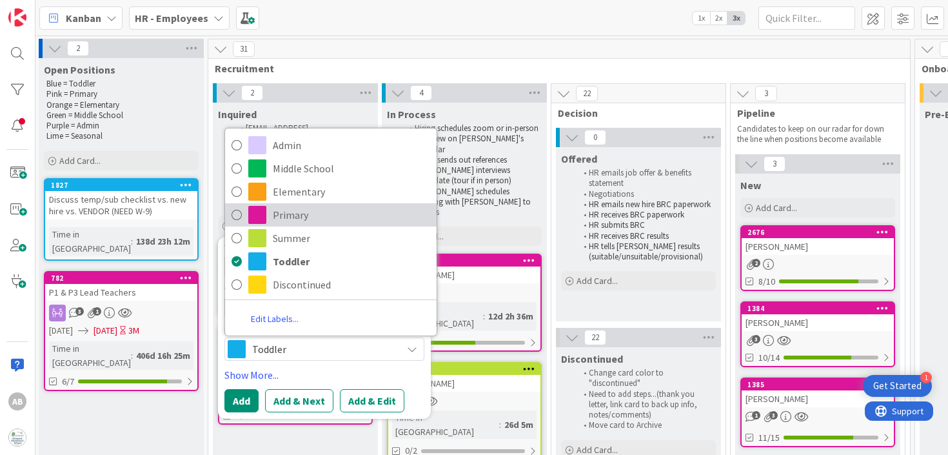
click at [291, 215] on span "Primary" at bounding box center [351, 214] width 157 height 19
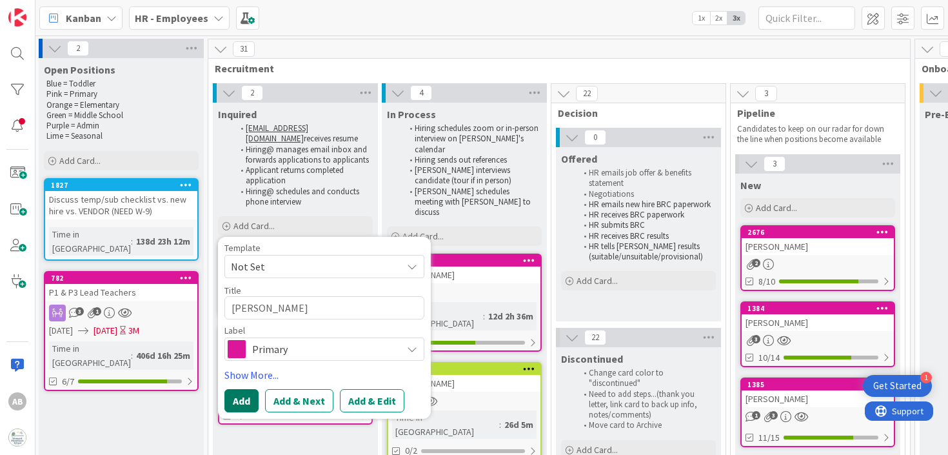
click at [241, 395] on button "Add" at bounding box center [241, 400] width 34 height 23
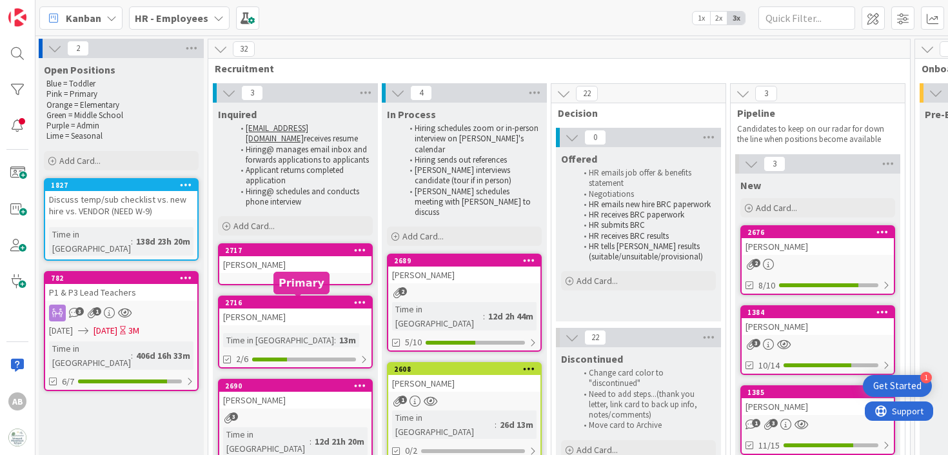
click at [263, 270] on div "[PERSON_NAME]" at bounding box center [295, 264] width 152 height 17
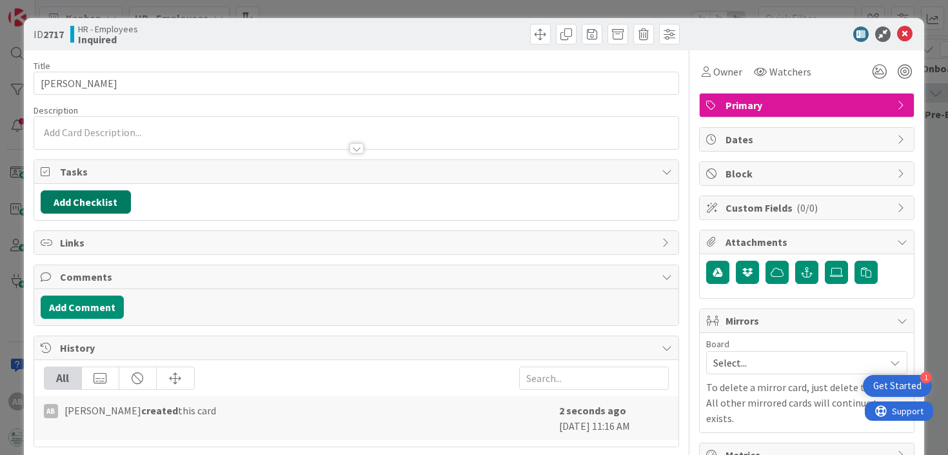
click at [74, 204] on button "Add Checklist" at bounding box center [86, 201] width 90 height 23
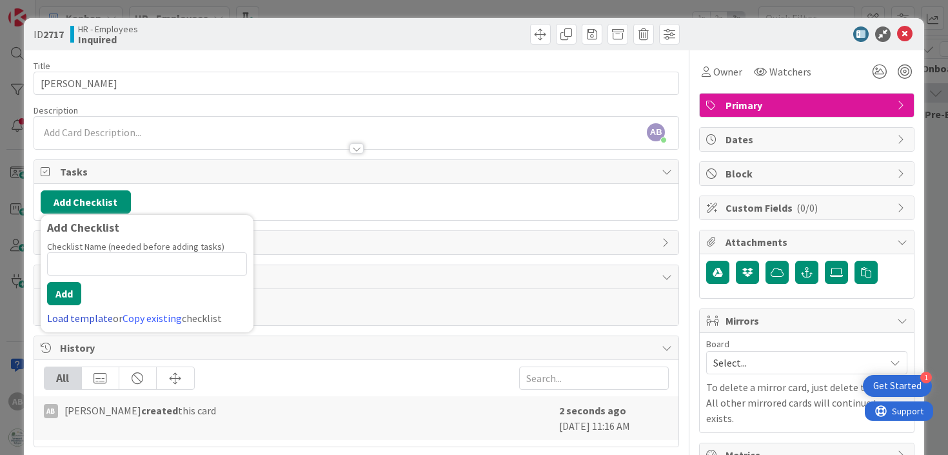
click at [91, 316] on link "Load template" at bounding box center [80, 317] width 66 height 13
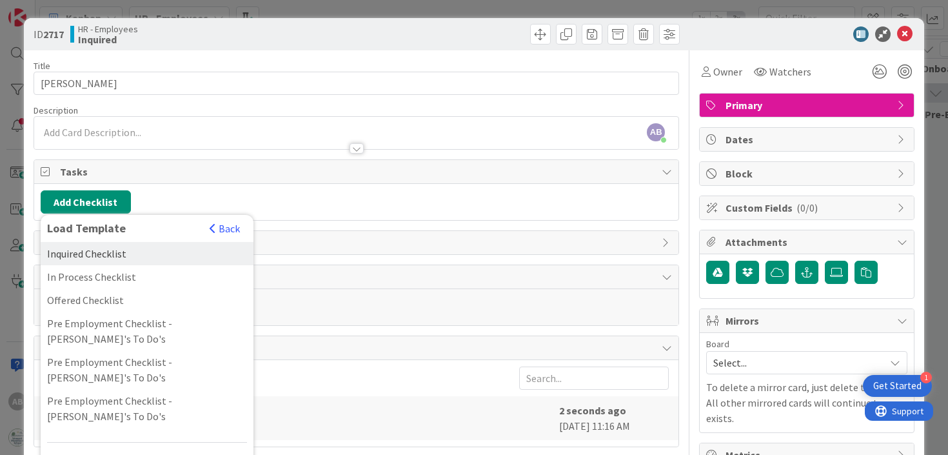
click at [93, 253] on div "Inquired Checklist" at bounding box center [147, 253] width 213 height 23
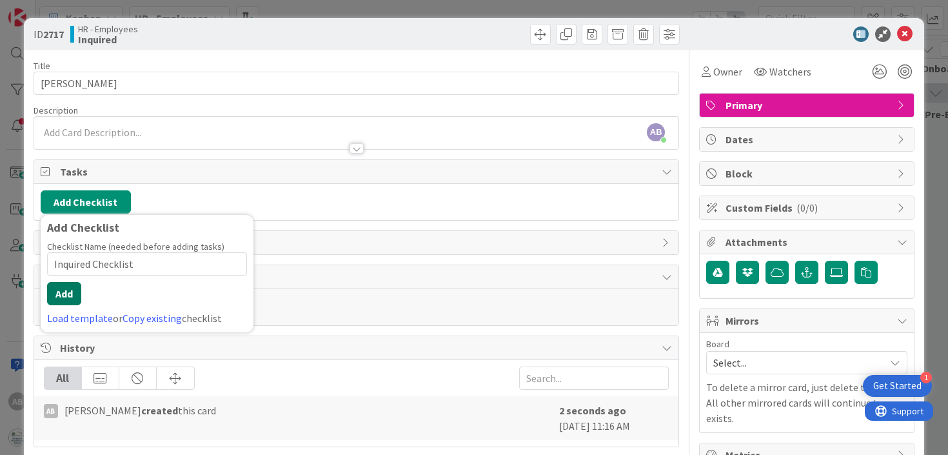
click at [74, 285] on button "Add" at bounding box center [64, 293] width 34 height 23
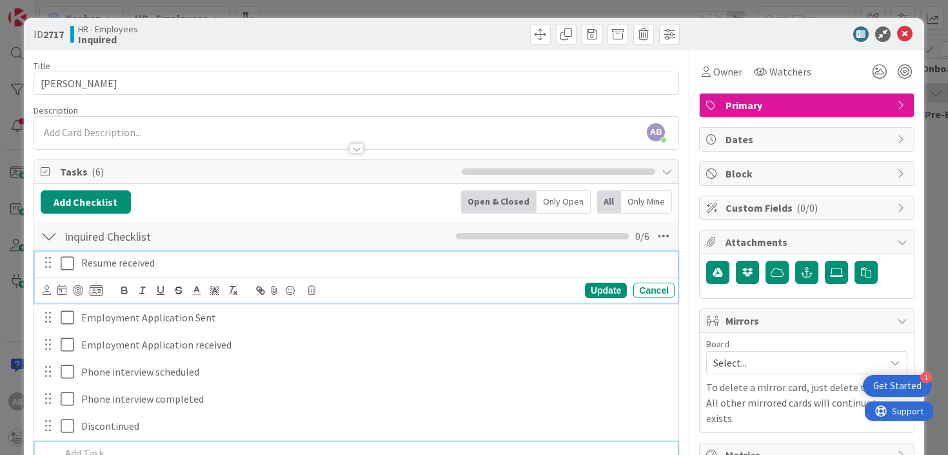
click at [68, 261] on icon at bounding box center [70, 262] width 19 height 15
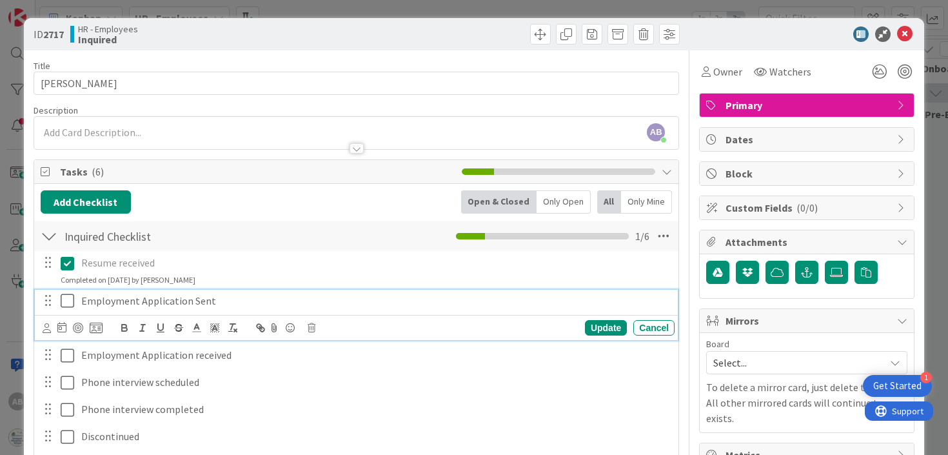
click at [67, 297] on icon at bounding box center [70, 300] width 19 height 15
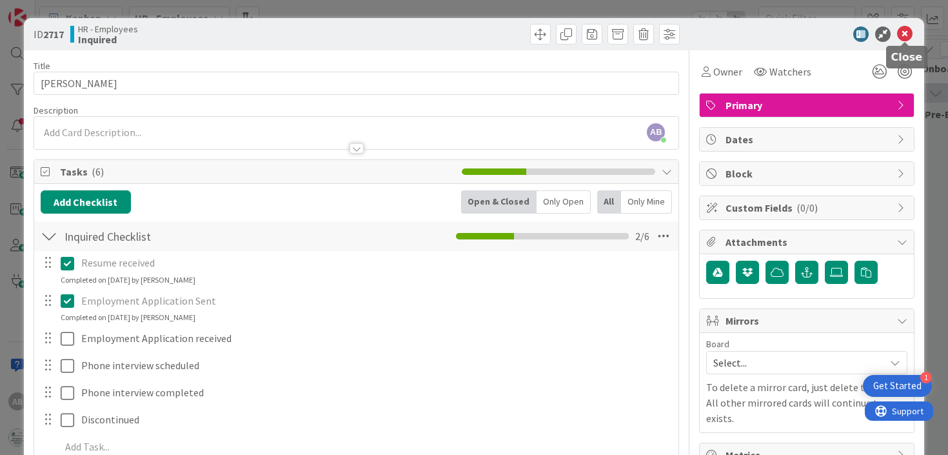
click at [901, 34] on icon at bounding box center [904, 33] width 15 height 15
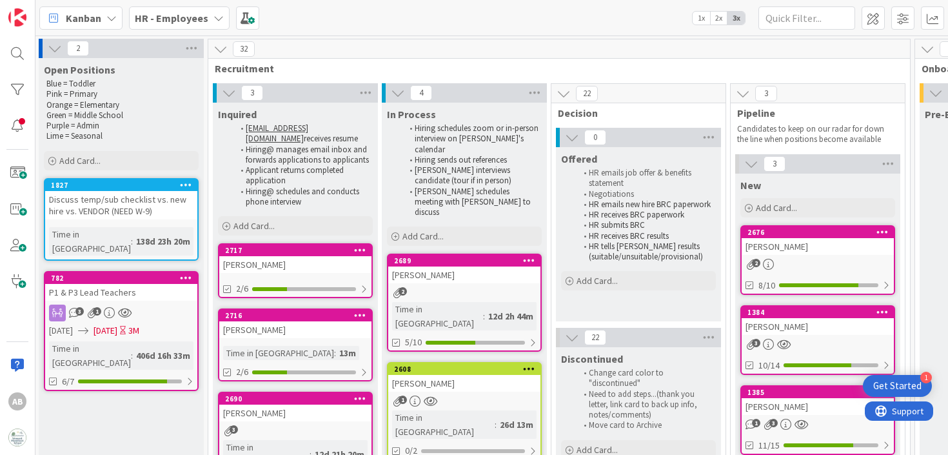
click at [176, 12] on b "HR - Employees" at bounding box center [172, 18] width 74 height 13
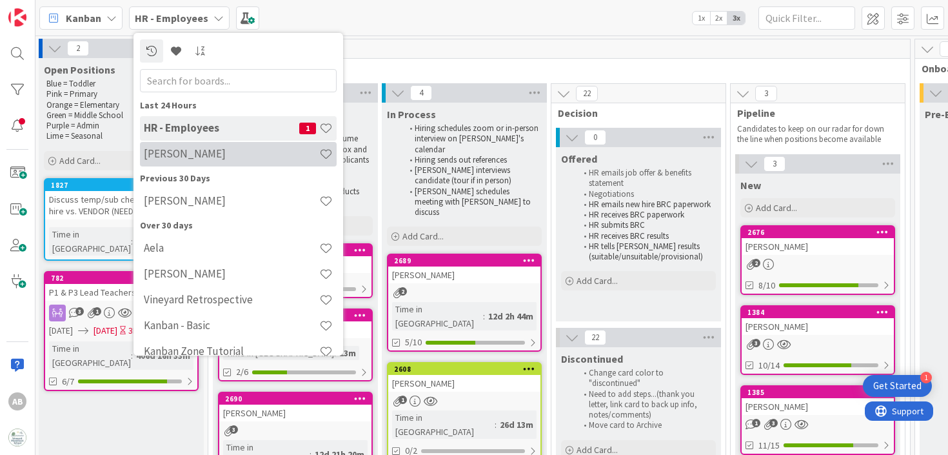
click at [177, 162] on div "[PERSON_NAME]" at bounding box center [238, 154] width 197 height 25
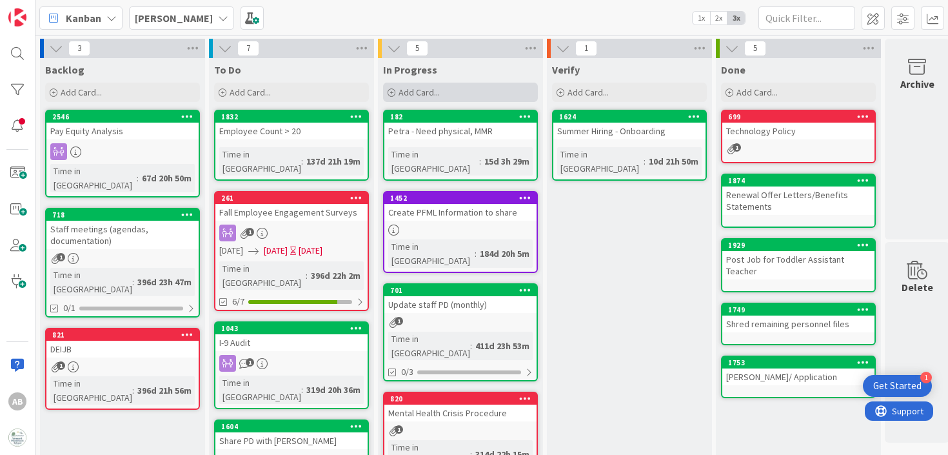
click at [426, 90] on span "Add Card..." at bounding box center [418, 92] width 41 height 12
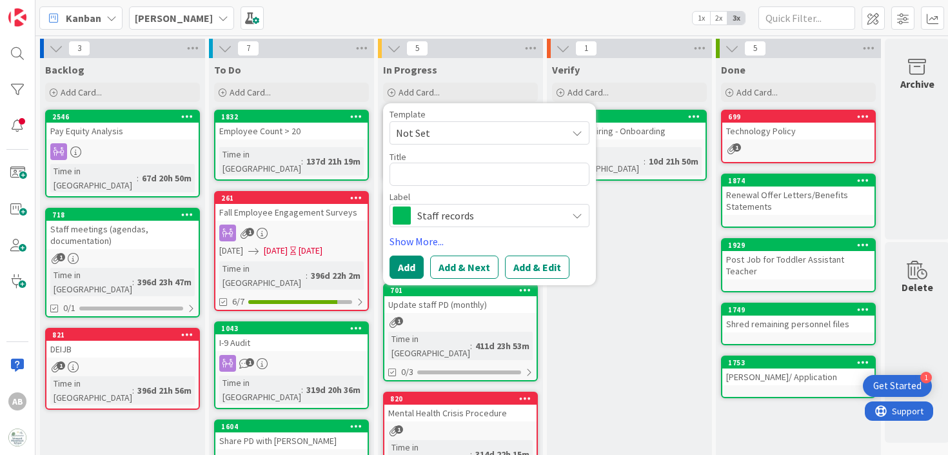
type textarea "x"
type textarea "K"
type textarea "x"
type textarea "Ka"
type textarea "x"
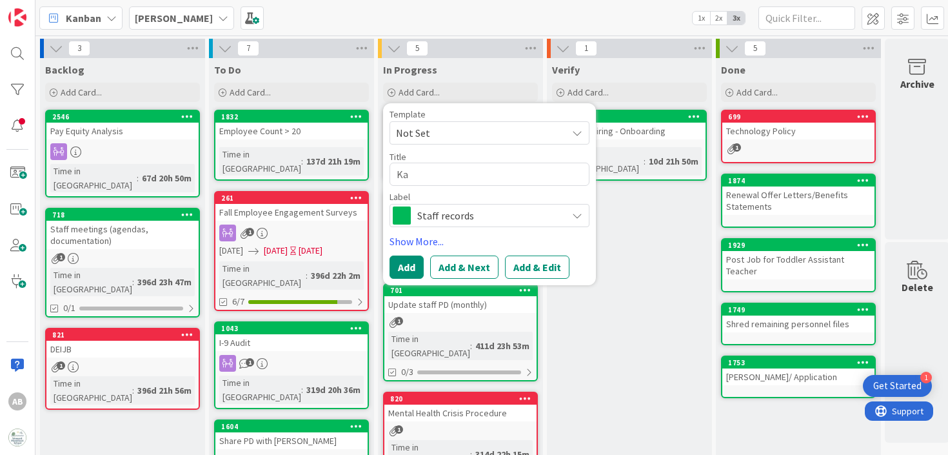
type textarea "Kat"
type textarea "x"
type textarea "[PERSON_NAME]"
type textarea "x"
type textarea "[PERSON_NAME]"
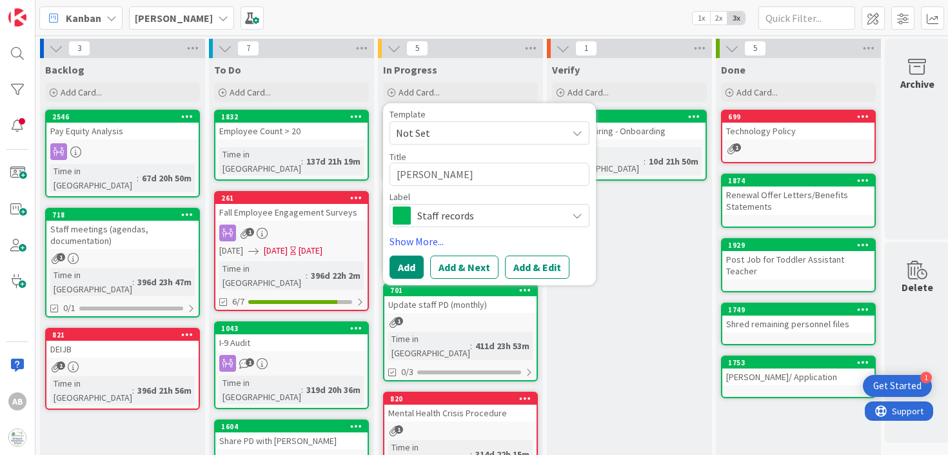
type textarea "x"
type textarea "[PERSON_NAME]"
type textarea "x"
type textarea "[PERSON_NAME] Em"
type textarea "x"
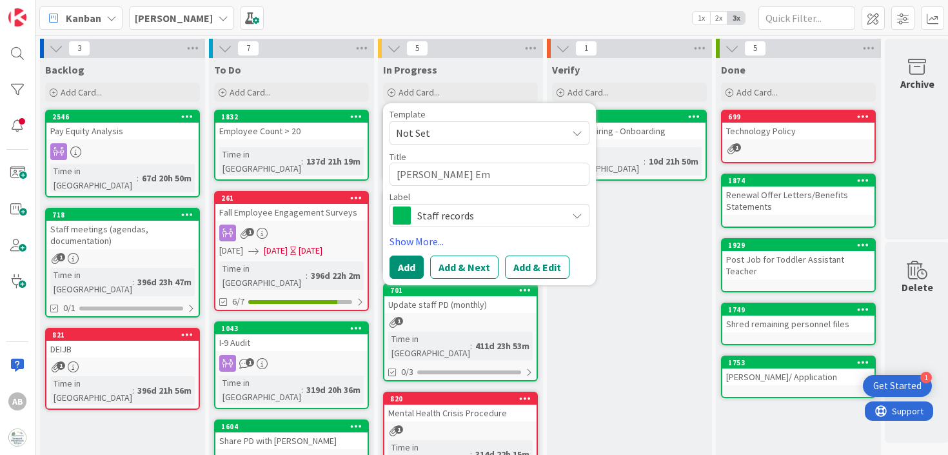
type textarea "[PERSON_NAME]"
type textarea "x"
type textarea "[PERSON_NAME] Empl"
type textarea "x"
type textarea "[PERSON_NAME]"
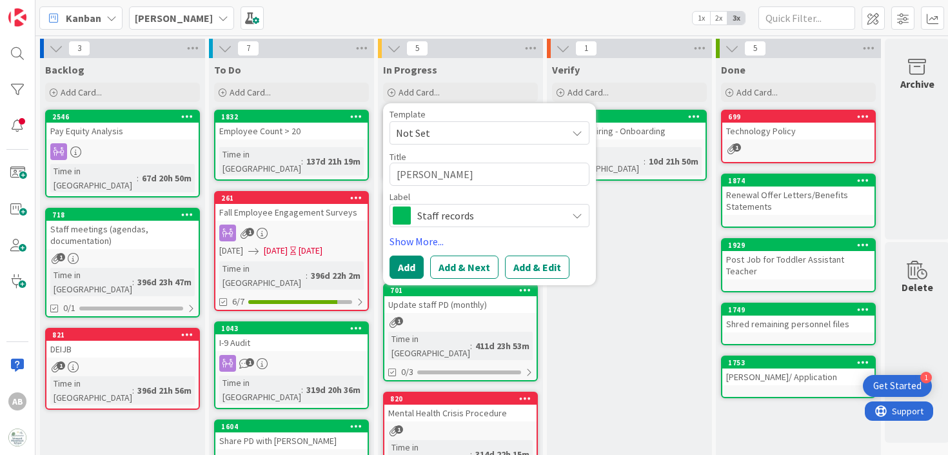
type textarea "x"
type textarea "[PERSON_NAME] Employ"
type textarea "x"
type textarea "[PERSON_NAME]"
type textarea "x"
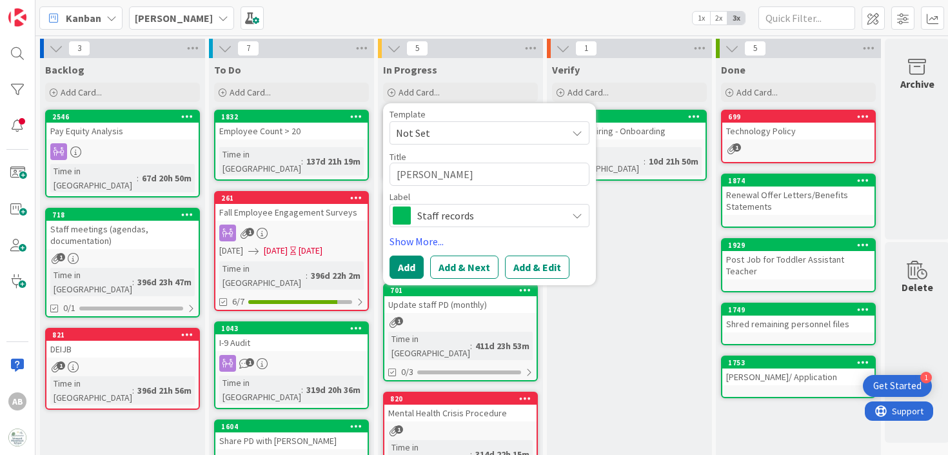
type textarea "[PERSON_NAME] Employmen"
type textarea "x"
type textarea "[PERSON_NAME] Employment"
type textarea "x"
type textarea "[PERSON_NAME] Employment"
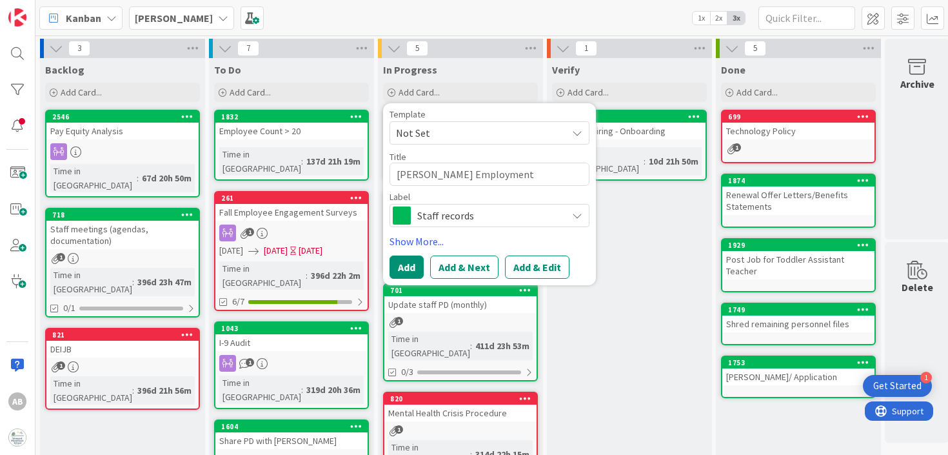
type textarea "x"
type textarea "[PERSON_NAME] Employment P"
type textarea "x"
type textarea "[PERSON_NAME] Employment [GEOGRAPHIC_DATA]"
type textarea "x"
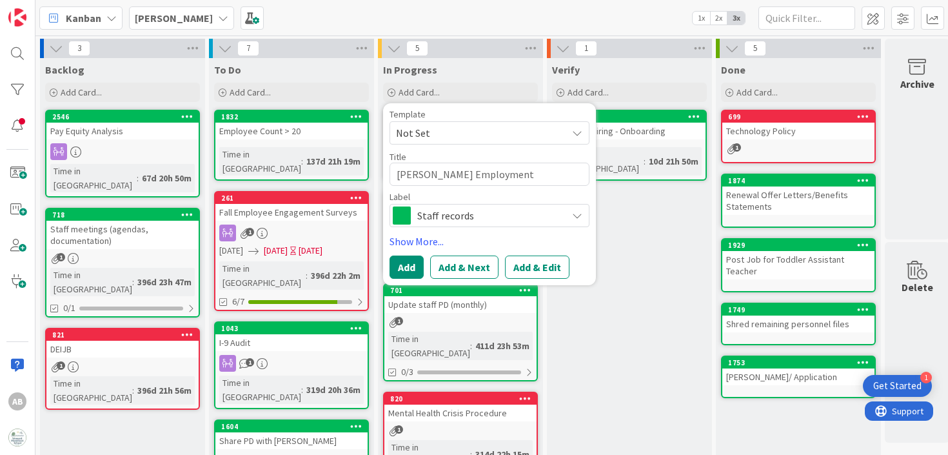
type textarea "[PERSON_NAME] Employment PAp"
type textarea "x"
type textarea "[PERSON_NAME] Employment [PERSON_NAME]"
type textarea "x"
type textarea "[PERSON_NAME] Employment PAper"
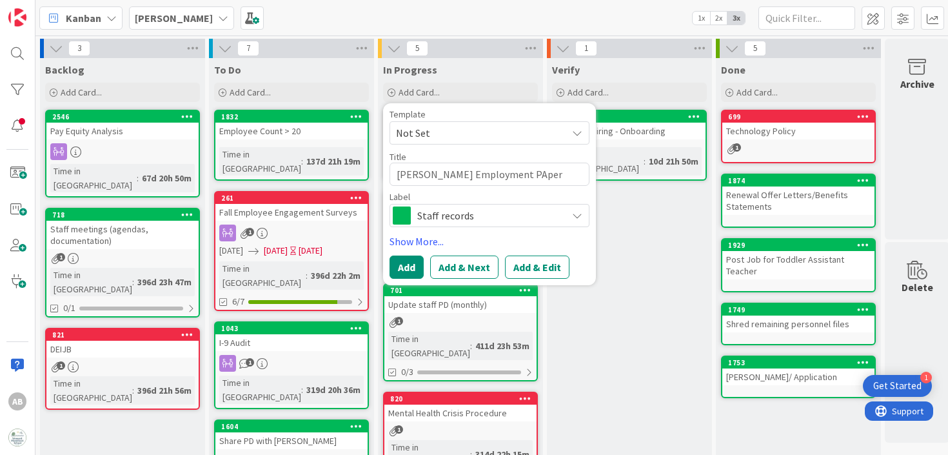
type textarea "x"
type textarea "[PERSON_NAME] Employment PAperw"
type textarea "x"
type textarea "[PERSON_NAME] Employment PAperwo"
type textarea "x"
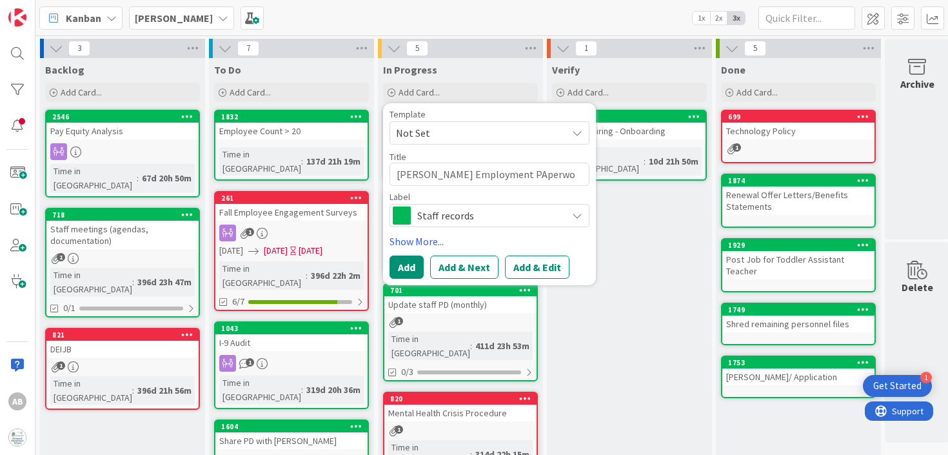
type textarea "[PERSON_NAME] Employment PAperw"
type textarea "x"
type textarea "[PERSON_NAME] Employment PAper"
type textarea "x"
type textarea "[PERSON_NAME] Employment [PERSON_NAME]"
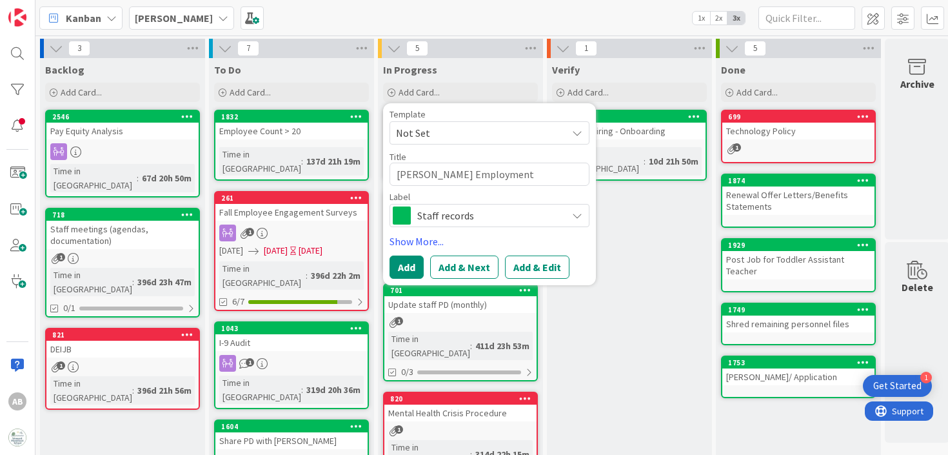
type textarea "x"
type textarea "[PERSON_NAME] Employment PAp"
type textarea "x"
type textarea "[PERSON_NAME] Employment [GEOGRAPHIC_DATA]"
type textarea "x"
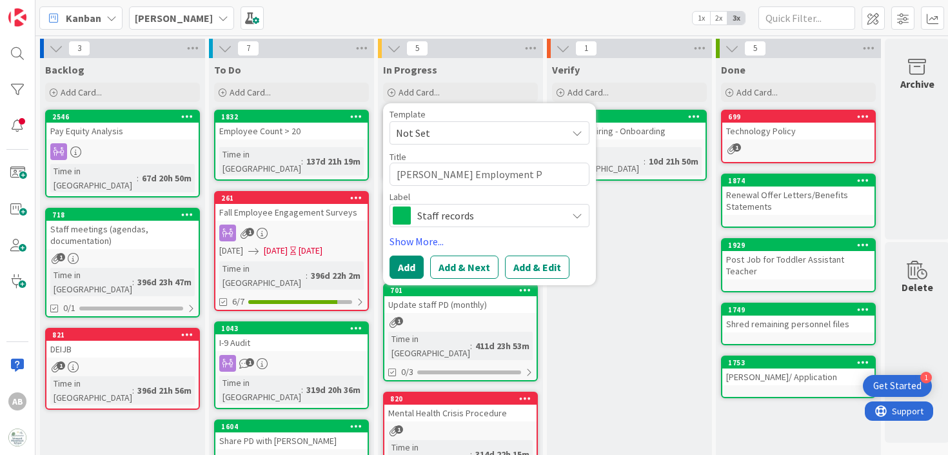
type textarea "[PERSON_NAME] Employment Pa"
type textarea "x"
type textarea "[PERSON_NAME] Employment Pap"
type textarea "x"
type textarea "[PERSON_NAME] Employment [PERSON_NAME]"
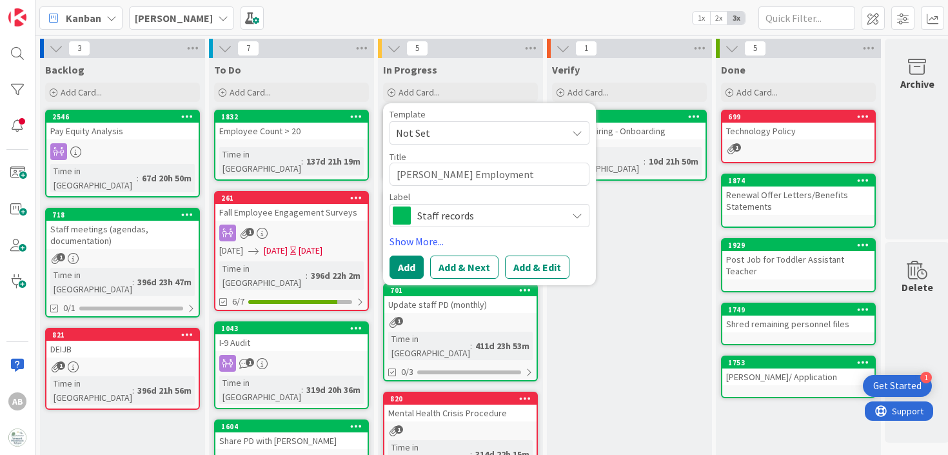
type textarea "x"
type textarea "[PERSON_NAME] Employment Paper"
type textarea "x"
type textarea "[PERSON_NAME] Employment Paperw"
type textarea "x"
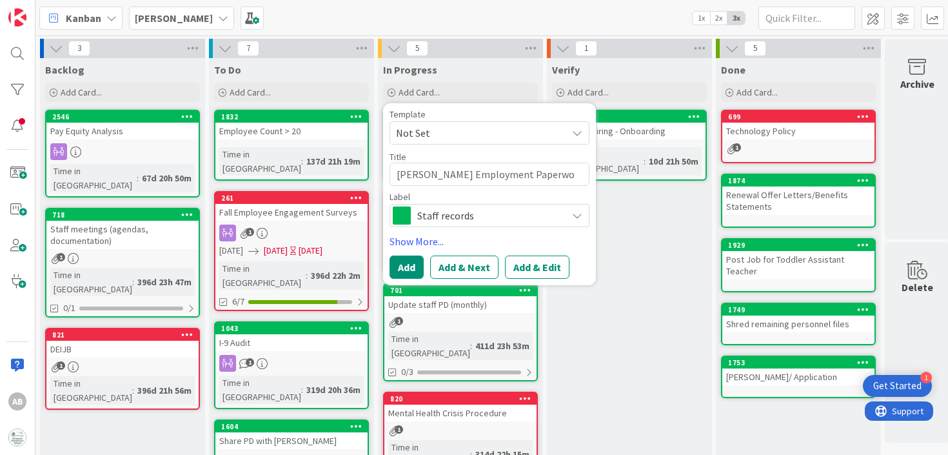
type textarea "[PERSON_NAME] Employment Paperwor"
type textarea "x"
type textarea "[PERSON_NAME] Employment Paperwork"
click at [418, 276] on button "Add" at bounding box center [406, 266] width 34 height 23
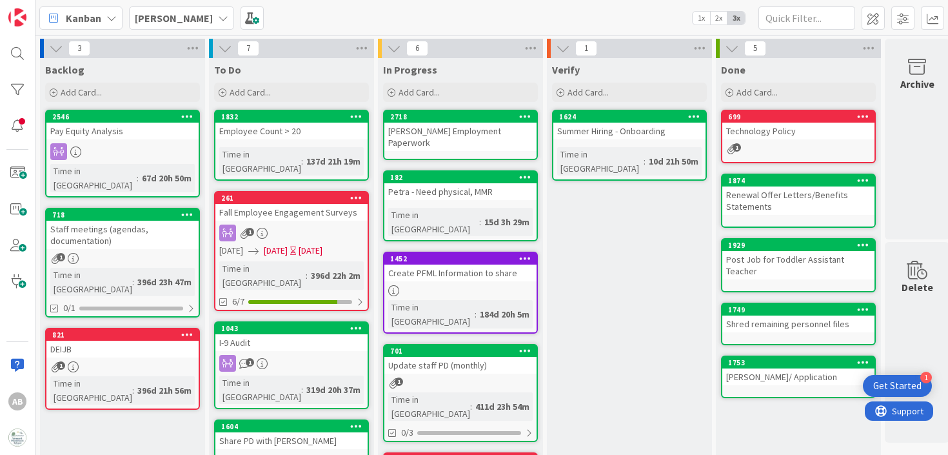
click at [278, 102] on div "To Do Add Card..." at bounding box center [291, 81] width 165 height 46
click at [268, 89] on span "Add Card..." at bounding box center [250, 92] width 41 height 12
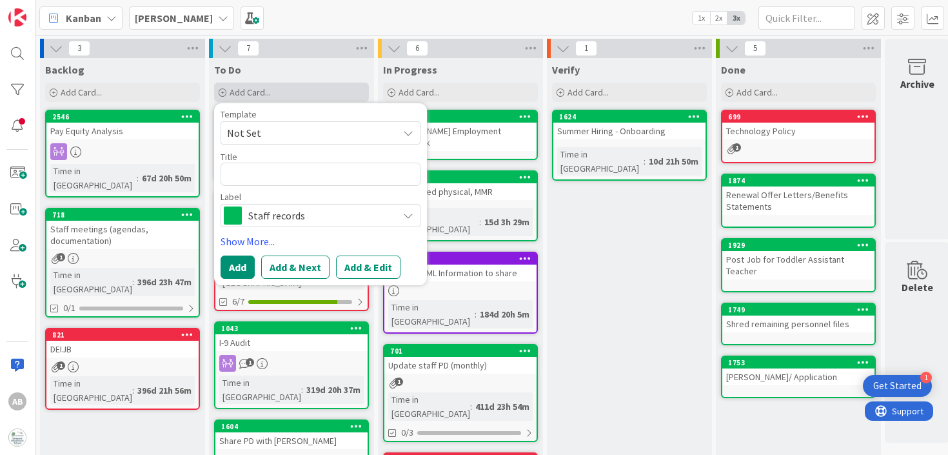
type textarea "x"
type textarea "R"
type textarea "x"
type textarea "Re"
type textarea "x"
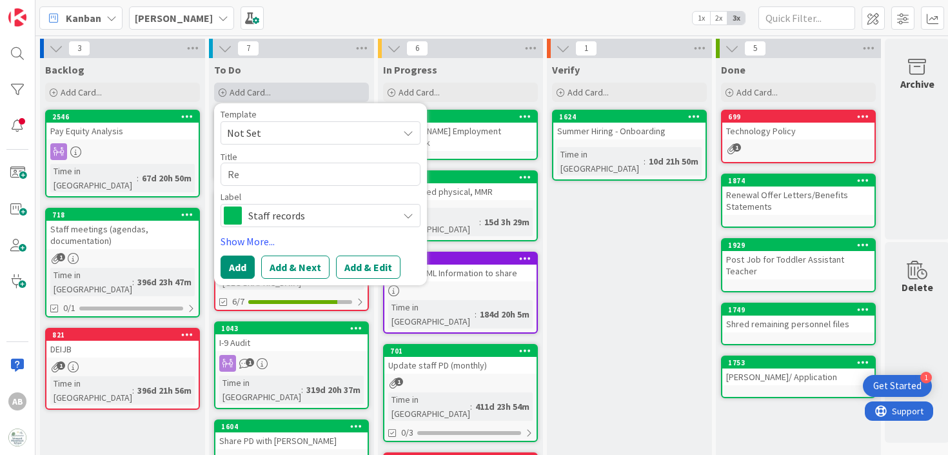
type textarea "Rev"
type textarea "x"
type textarea "Revi"
type textarea "x"
type textarea "Revie"
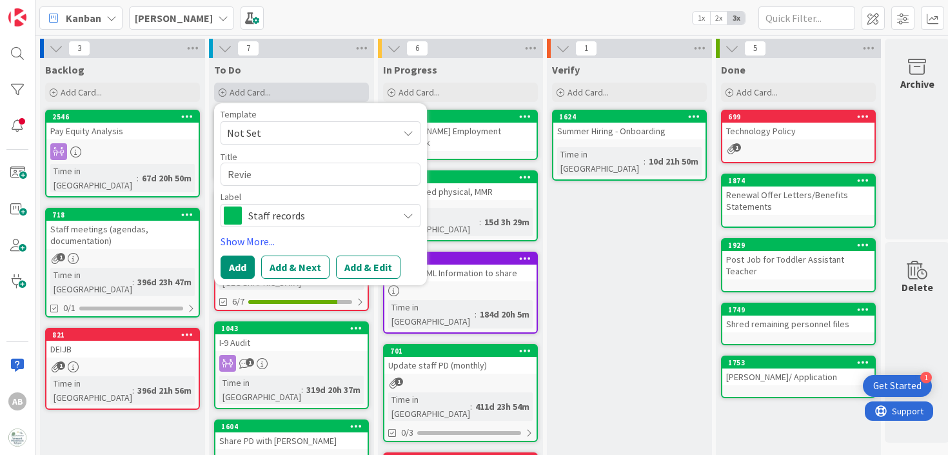
type textarea "x"
type textarea "Review"
type textarea "x"
type textarea "Review J"
type textarea "x"
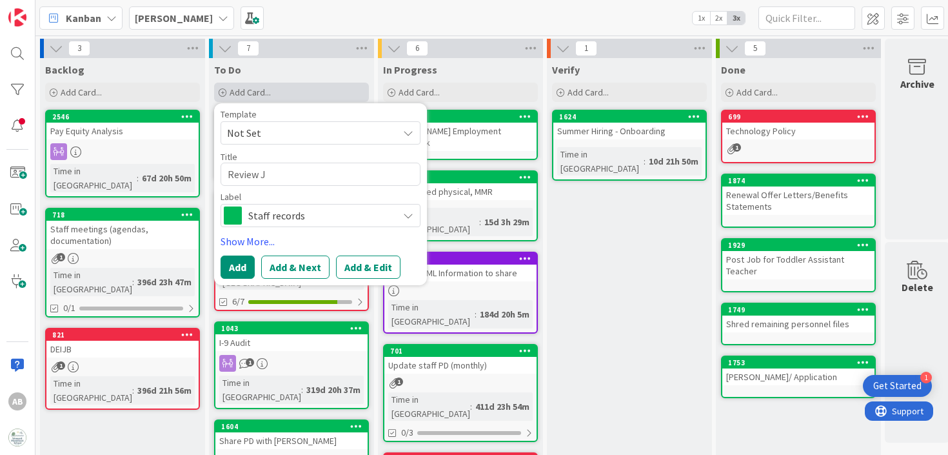
type textarea "Review [PERSON_NAME]"
type textarea "x"
type textarea "Review Job"
type textarea "x"
type textarea "Review Job"
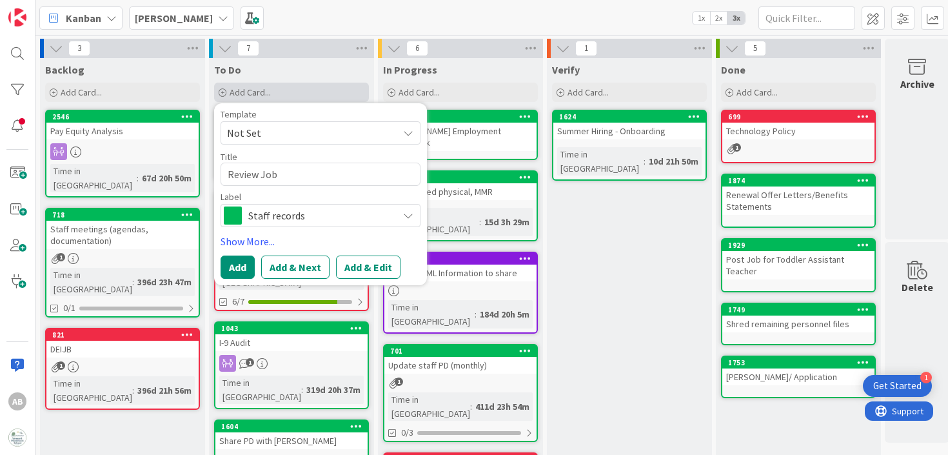
type textarea "x"
type textarea "Review Job D"
type textarea "x"
type textarea "Review Job De"
type textarea "x"
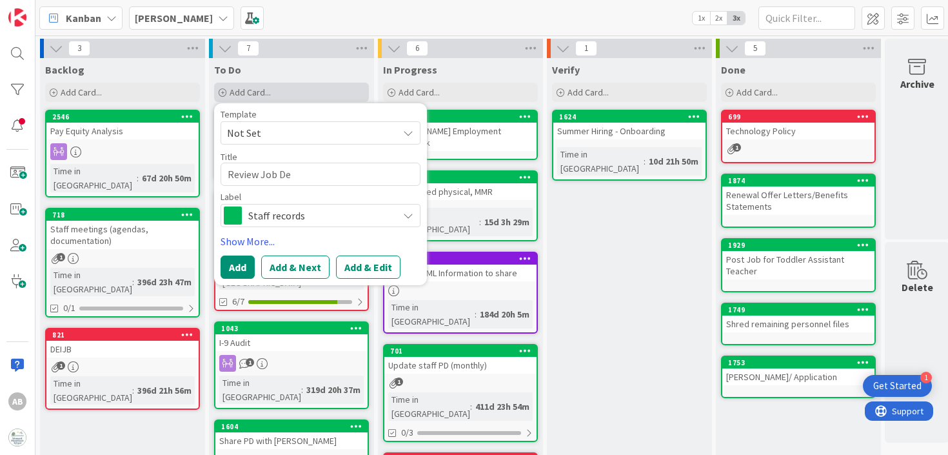
type textarea "Review Job Des"
type textarea "x"
type textarea "Review Job Desc"
type textarea "x"
type textarea "Review Job Descr"
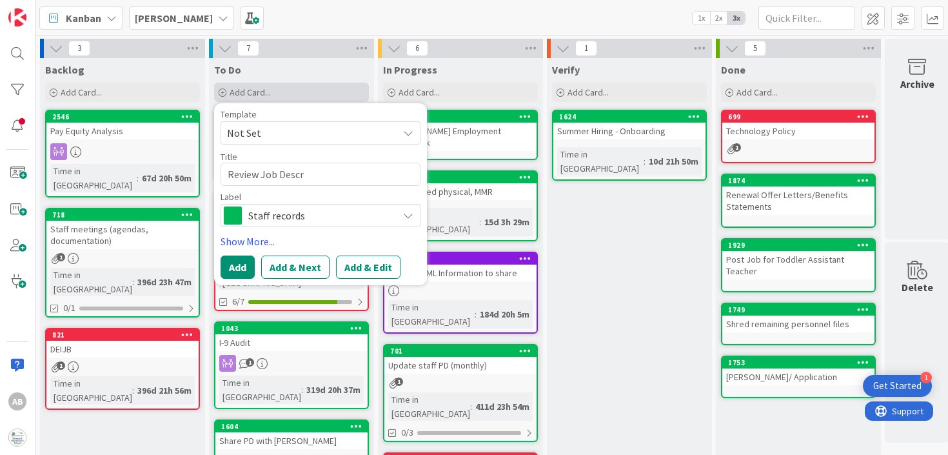
type textarea "x"
type textarea "Review Job Descri"
type textarea "x"
type textarea "Review Job Descrip"
type textarea "x"
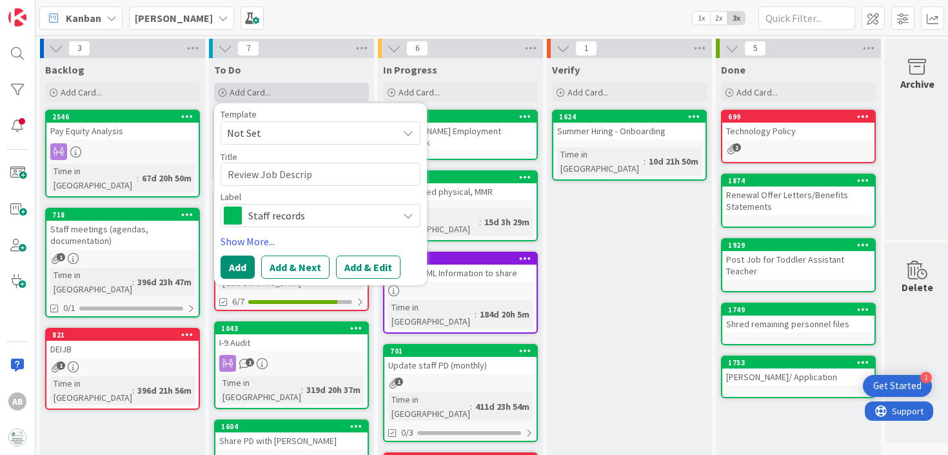
type textarea "Review Job Descript"
type textarea "x"
type textarea "Review Job Descripti"
type textarea "x"
type textarea "Review Job Descriptio"
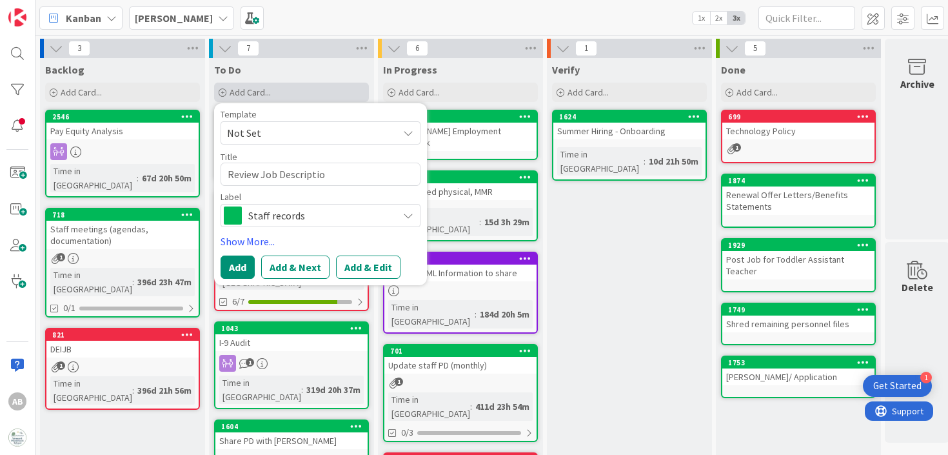
type textarea "x"
type textarea "Review Job Descriptions"
type textarea "x"
type textarea "Review Job Descriptions"
type textarea "x"
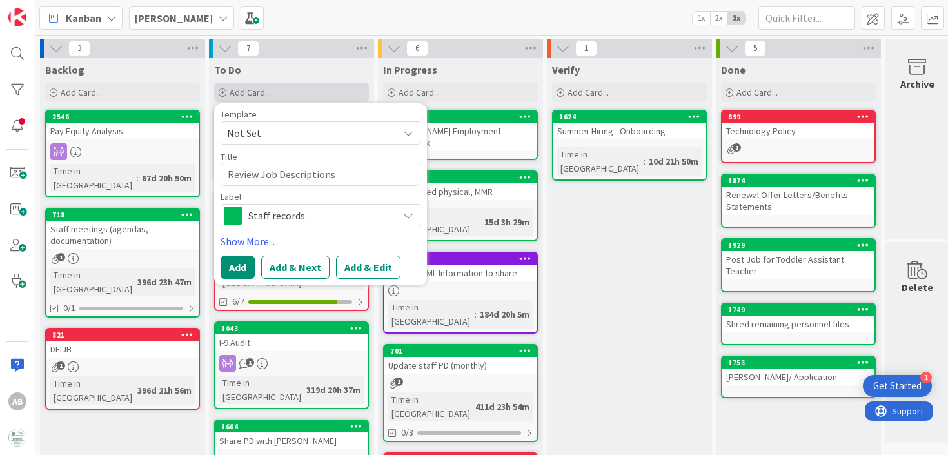
type textarea "Review Job Descriptions a"
type textarea "x"
type textarea "Review Job Descriptions ad"
type textarea "x"
type textarea "Review Job Descriptions ad"
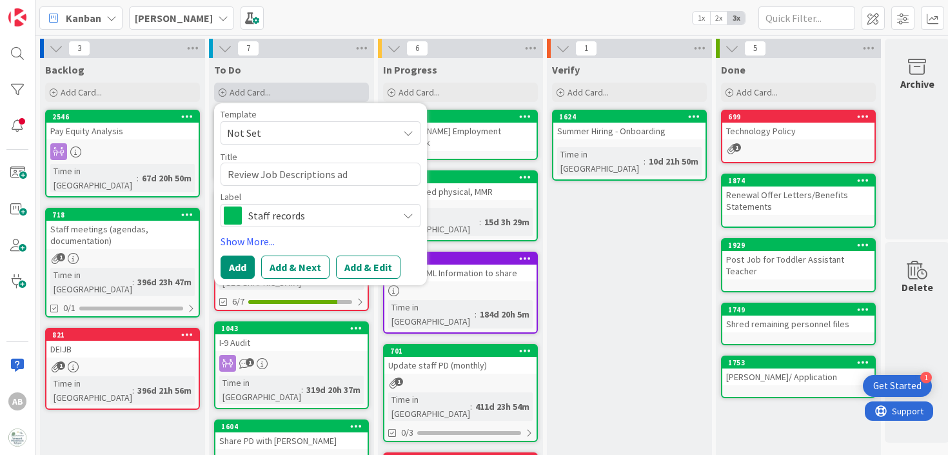
type textarea "x"
type textarea "Review Job Descriptions ad"
type textarea "x"
type textarea "Review Job Descriptions a"
type textarea "x"
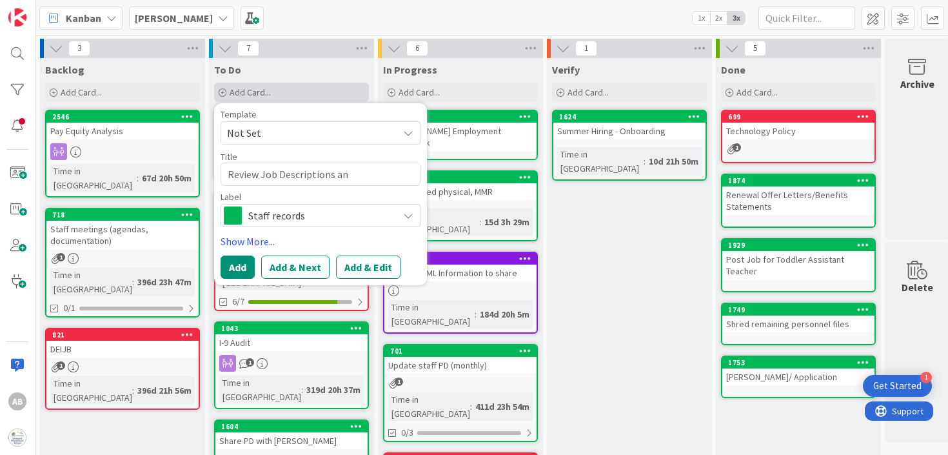
type textarea "Review Job Descriptions and"
type textarea "x"
type textarea "Review Job Descriptions and"
type textarea "x"
type textarea "Review Job Descriptions and C"
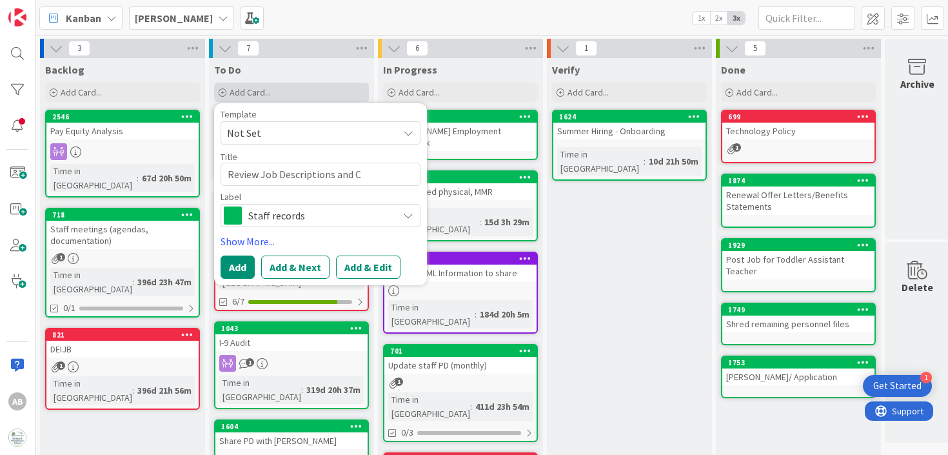
type textarea "x"
type textarea "Review Job Descriptions and Cre"
type textarea "x"
type textarea "Review Job Descriptions and Crea"
type textarea "x"
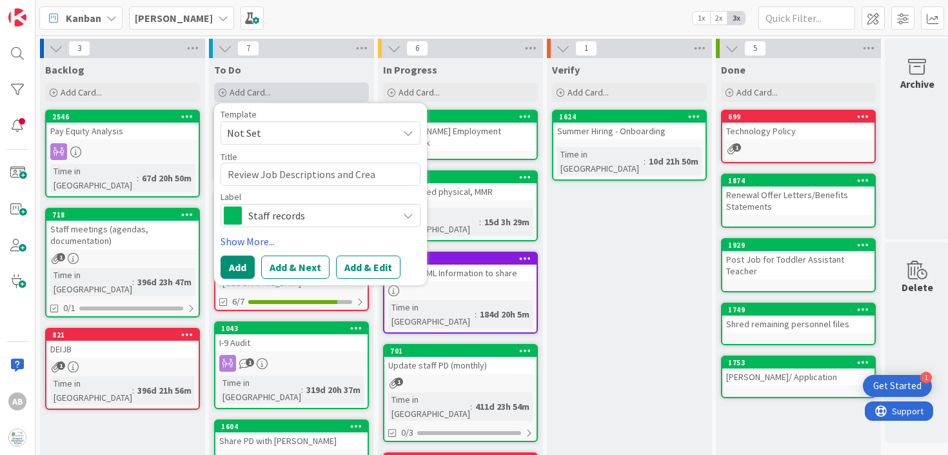
type textarea "Review Job Descriptions and Creat"
type textarea "x"
type textarea "Review Job Descriptions and Create"
type textarea "x"
type textarea "Review Job Descriptions and Create"
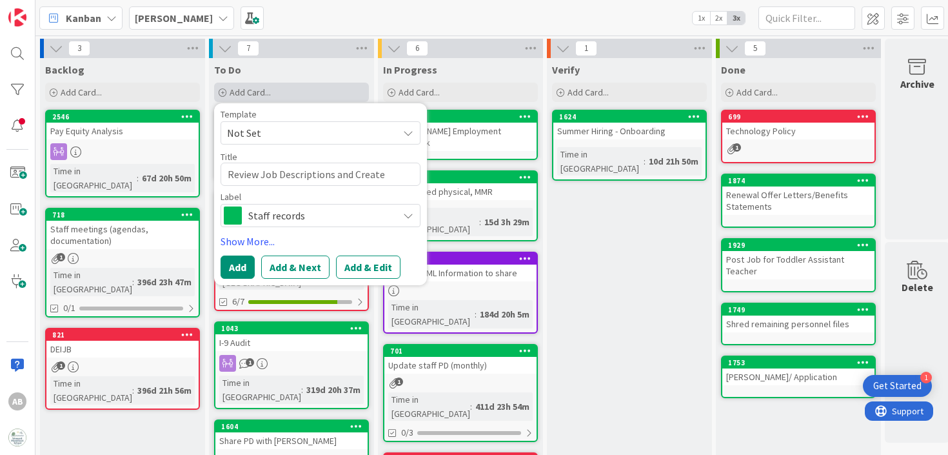
type textarea "x"
type textarea "Review Job Descriptions and Create C"
type textarea "x"
type textarea "Review Job Descriptions and Create Co"
type textarea "x"
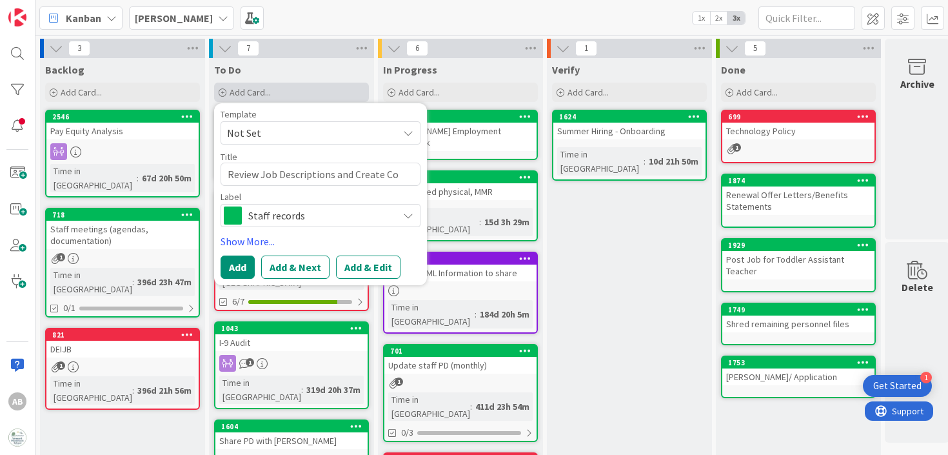
type textarea "Review Job Descriptions and Create Coo"
type textarea "x"
type textarea "Review Job Descriptions and Create Coor"
type textarea "x"
type textarea "Review Job Descriptions and Create Coord"
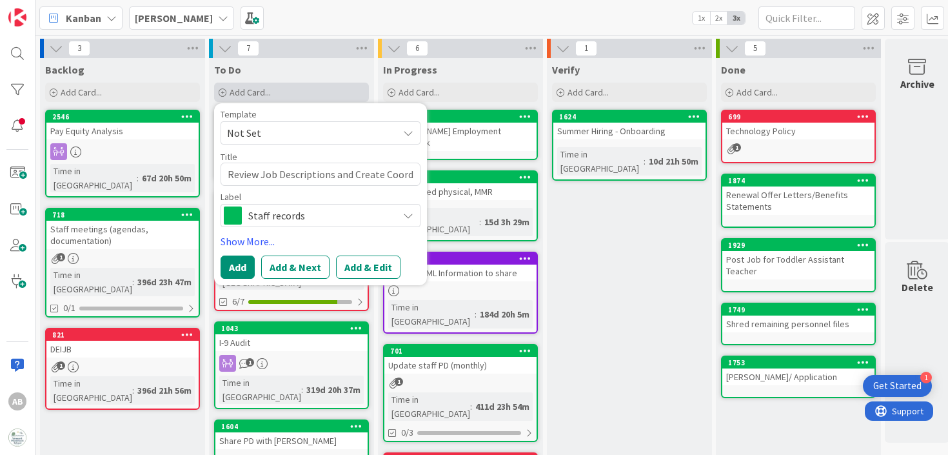
type textarea "x"
type textarea "Review Job Descriptions and Create Coordi"
type textarea "x"
type textarea "Review Job Descriptions and Create Coordin"
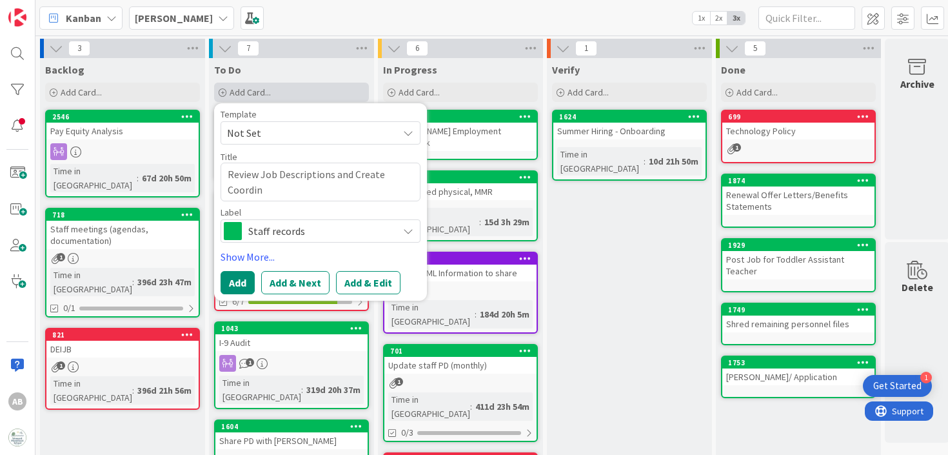
type textarea "x"
type textarea "Review Job Descriptions and Create Coordina"
type textarea "x"
type textarea "Review Job Descriptions and Create Coordinat"
type textarea "x"
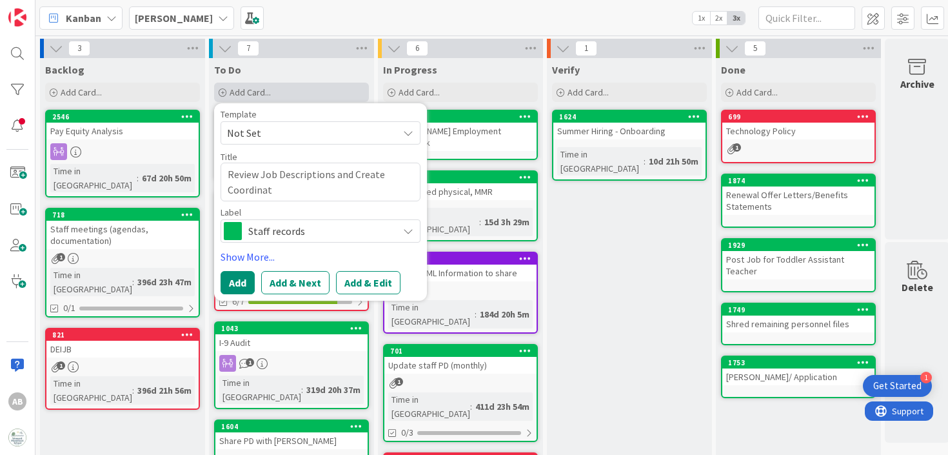
type textarea "Review Job Descriptions and Create Coordinato"
type textarea "x"
type textarea "Review Job Descriptions and Create Coordinator"
type textarea "x"
type textarea "Review Job Descriptions and Create Coordinator J"
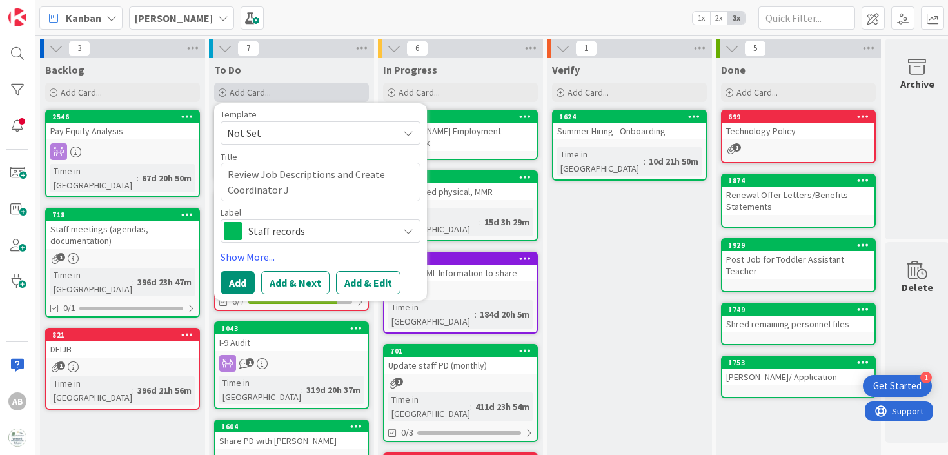
type textarea "x"
type textarea "Review Job Descriptions and Create Coordinator [PERSON_NAME]"
type textarea "x"
type textarea "Review Job Descriptions and Create Coordinator J"
type textarea "x"
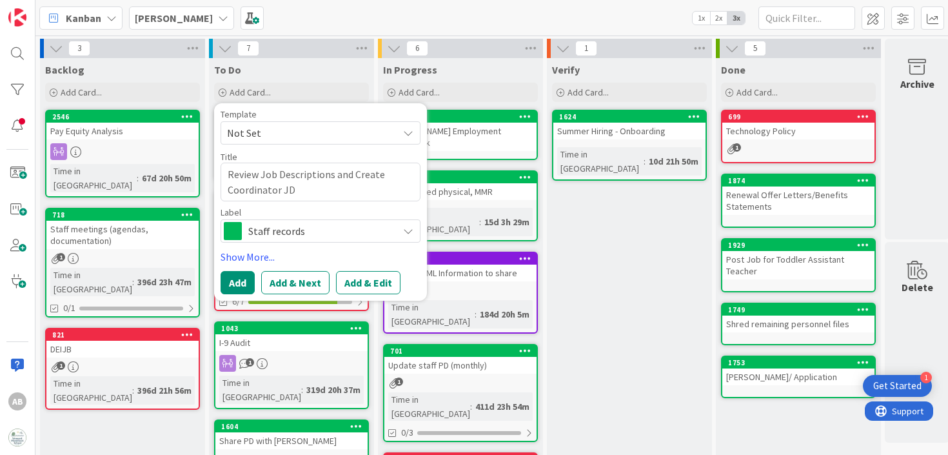
type textarea "Review Job Descriptions and Create Coordinator JD"
click at [254, 234] on span "Staff records" at bounding box center [319, 231] width 143 height 18
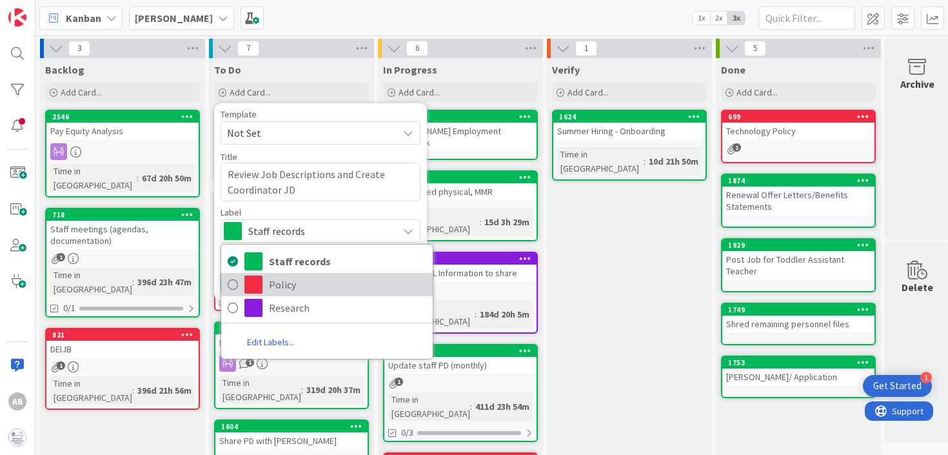
click at [266, 291] on link "Policy" at bounding box center [326, 284] width 211 height 23
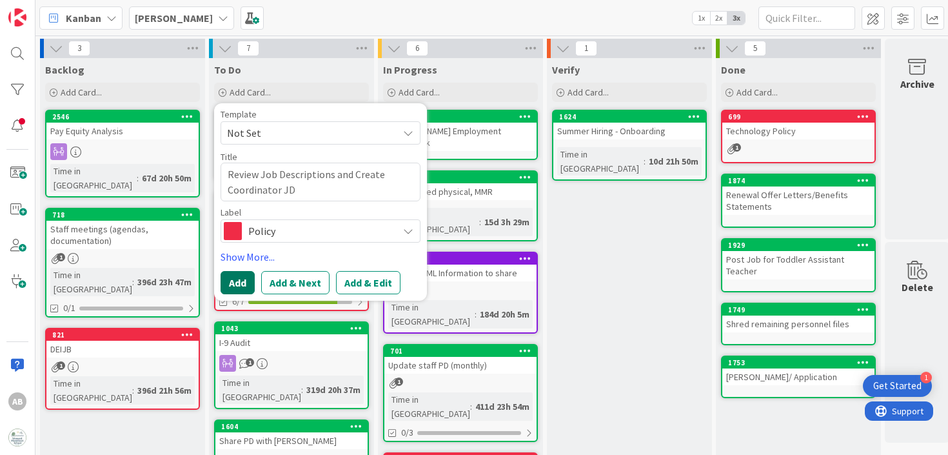
click at [233, 277] on button "Add" at bounding box center [238, 282] width 34 height 23
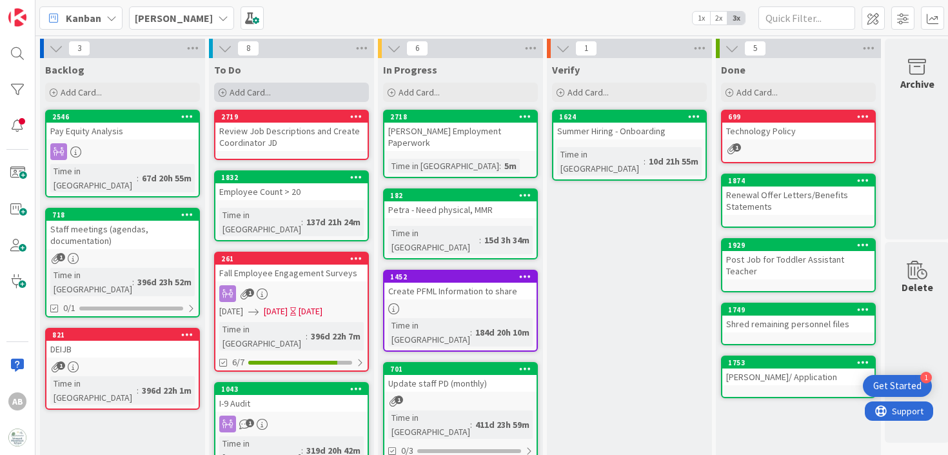
click at [267, 89] on span "Add Card..." at bounding box center [250, 92] width 41 height 12
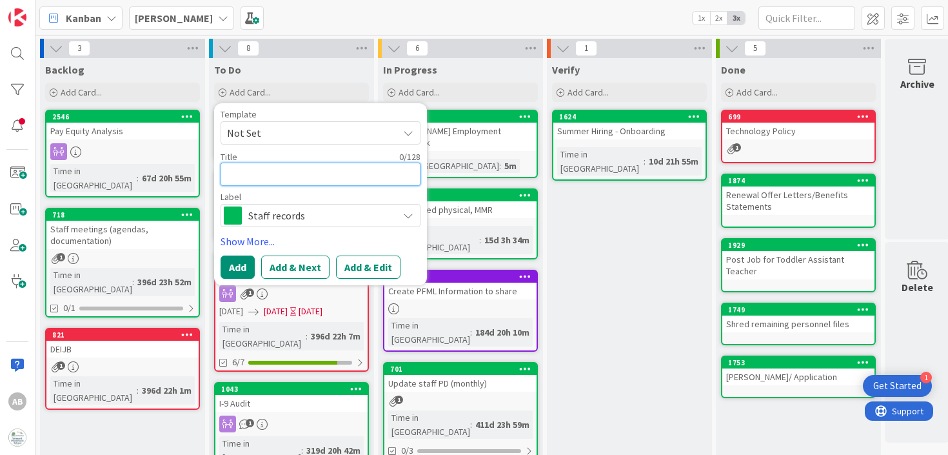
type textarea "x"
type textarea "E"
type textarea "x"
type textarea "Em"
click at [236, 259] on button "Add" at bounding box center [238, 266] width 34 height 23
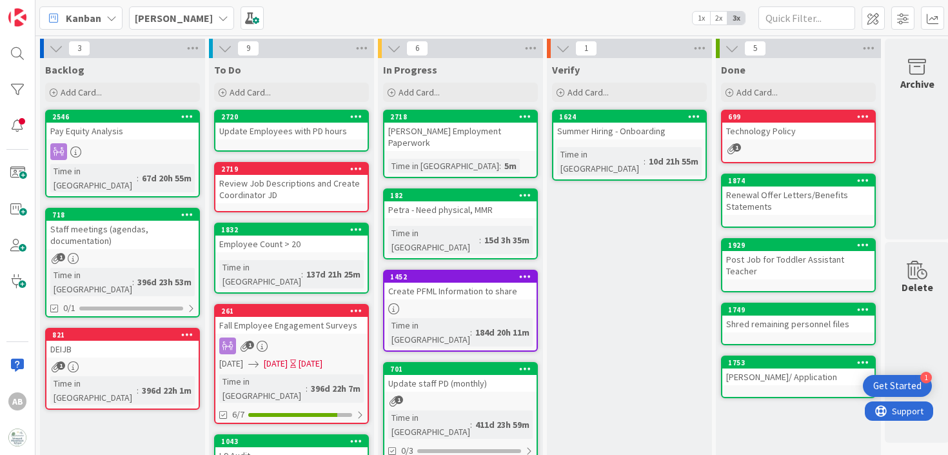
click at [155, 19] on div "[PERSON_NAME]" at bounding box center [181, 17] width 105 height 23
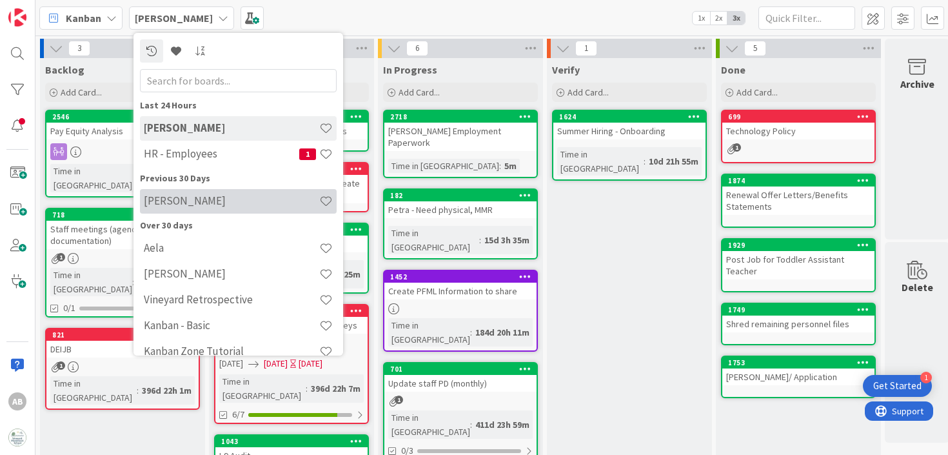
click at [166, 201] on h4 "[PERSON_NAME]" at bounding box center [231, 200] width 175 height 13
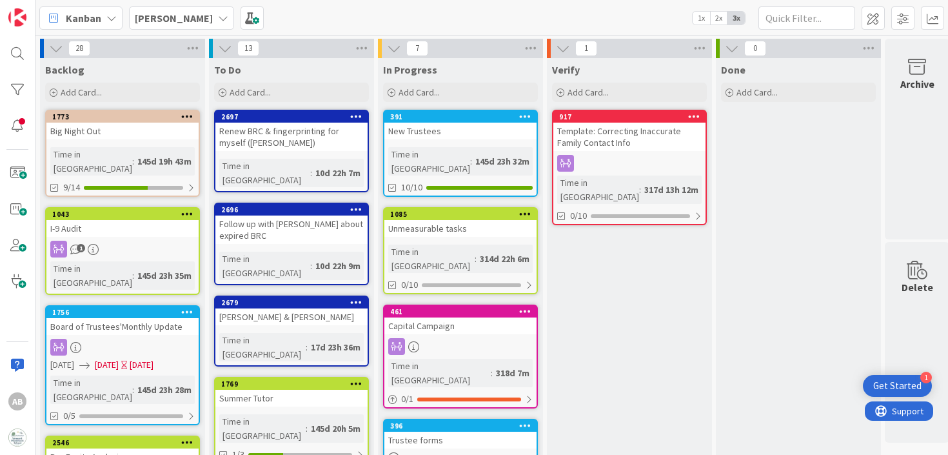
click at [218, 17] on icon at bounding box center [223, 18] width 10 height 10
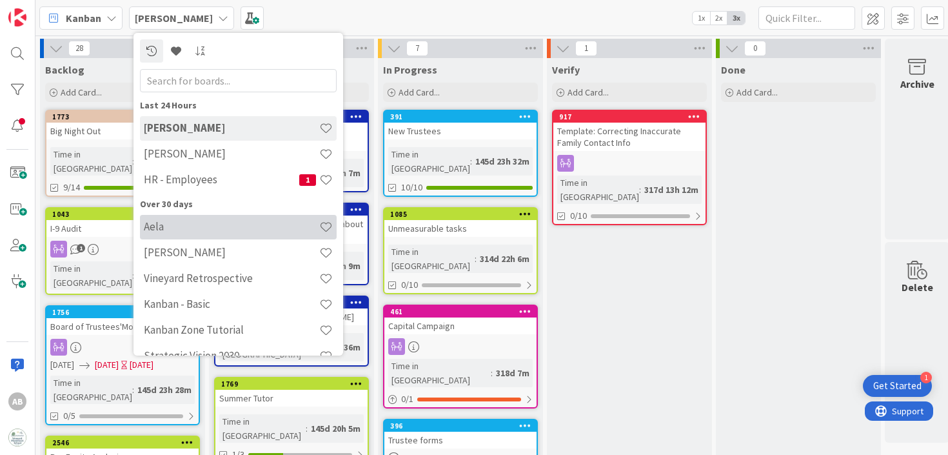
click at [203, 229] on h4 "Aela" at bounding box center [231, 226] width 175 height 13
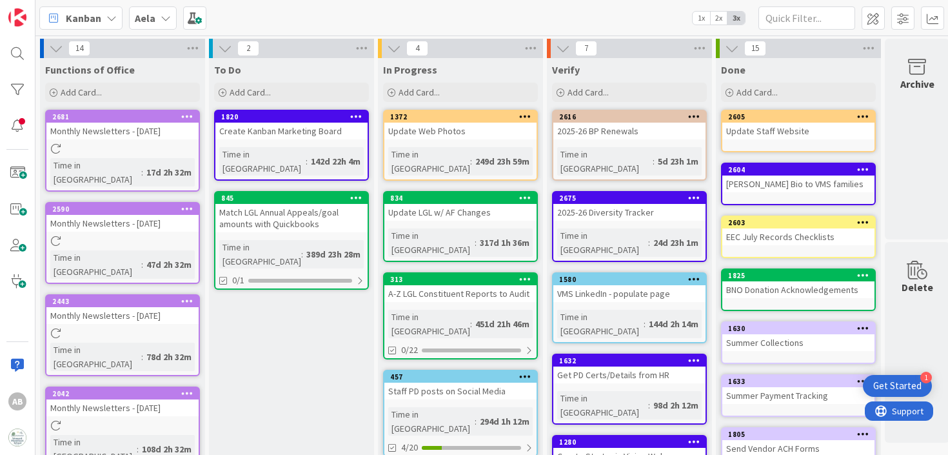
click at [166, 17] on icon at bounding box center [166, 18] width 10 height 10
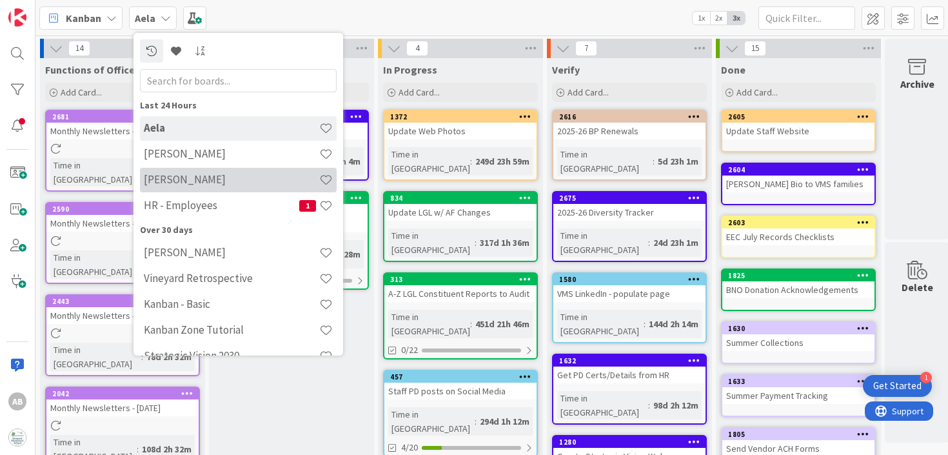
click at [163, 177] on h4 "[PERSON_NAME]" at bounding box center [231, 179] width 175 height 13
